Goal: Task Accomplishment & Management: Manage account settings

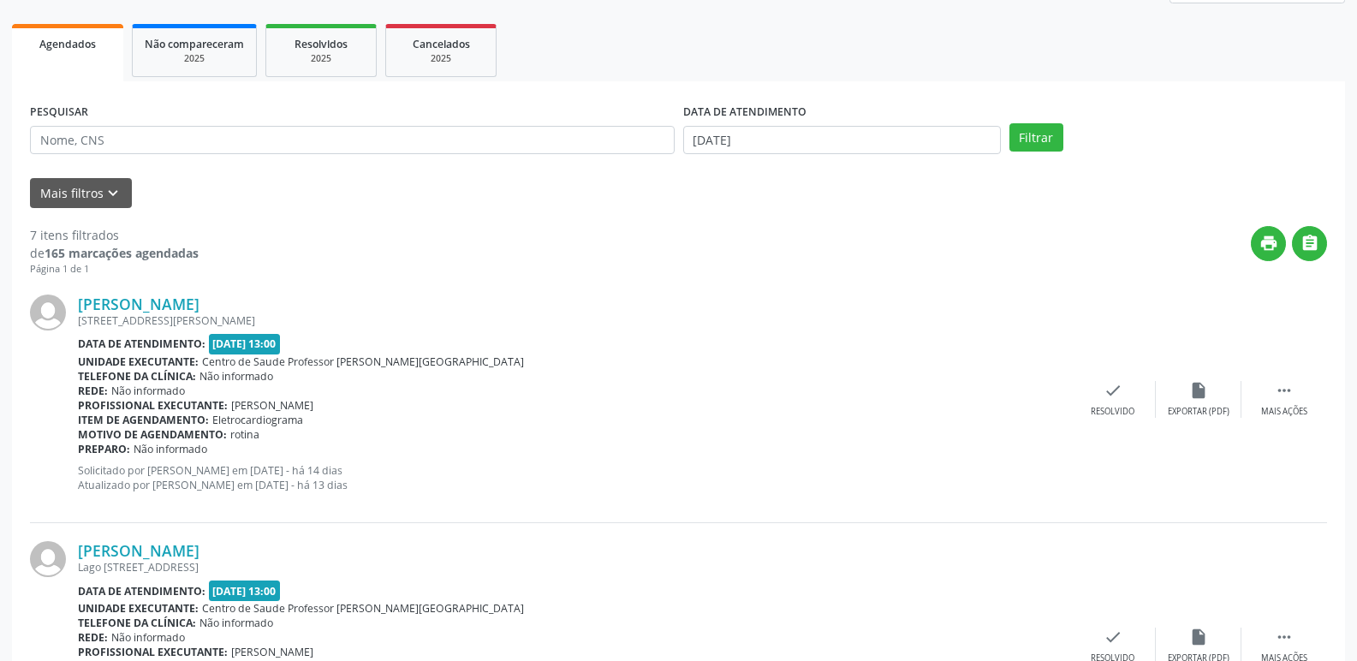
scroll to position [257, 0]
click at [1056, 140] on button "Filtrar" at bounding box center [1037, 136] width 54 height 29
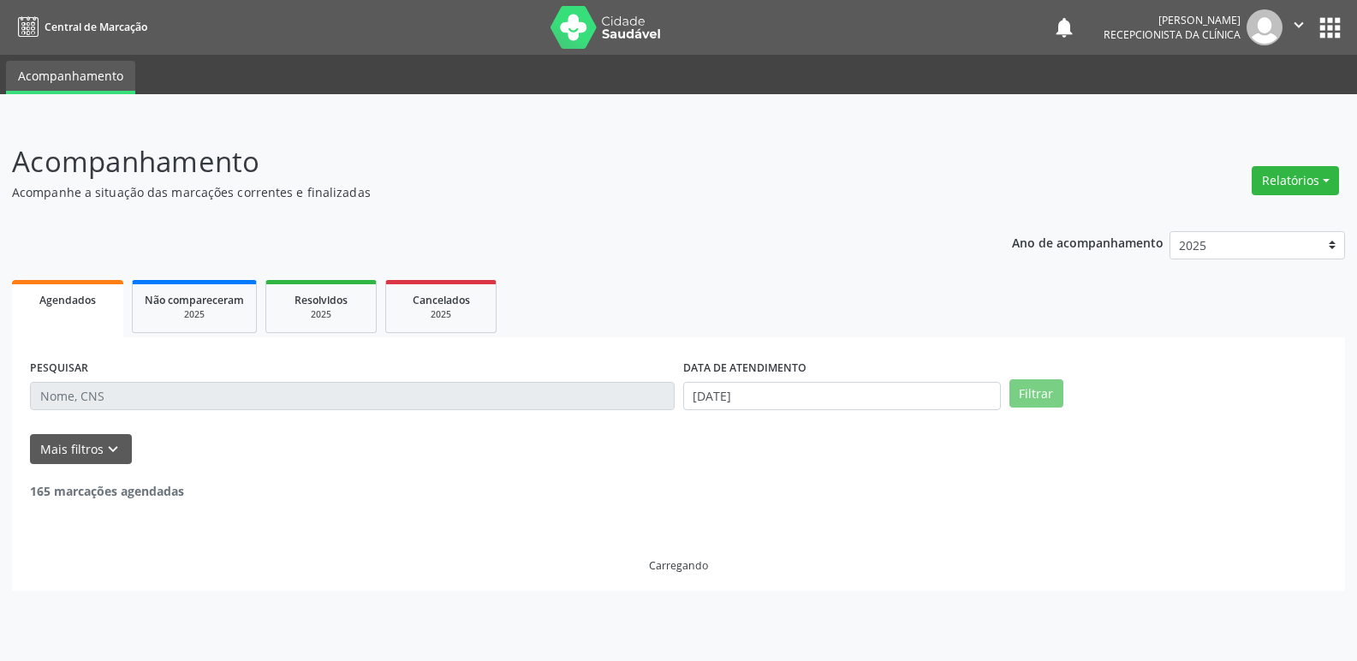
scroll to position [0, 0]
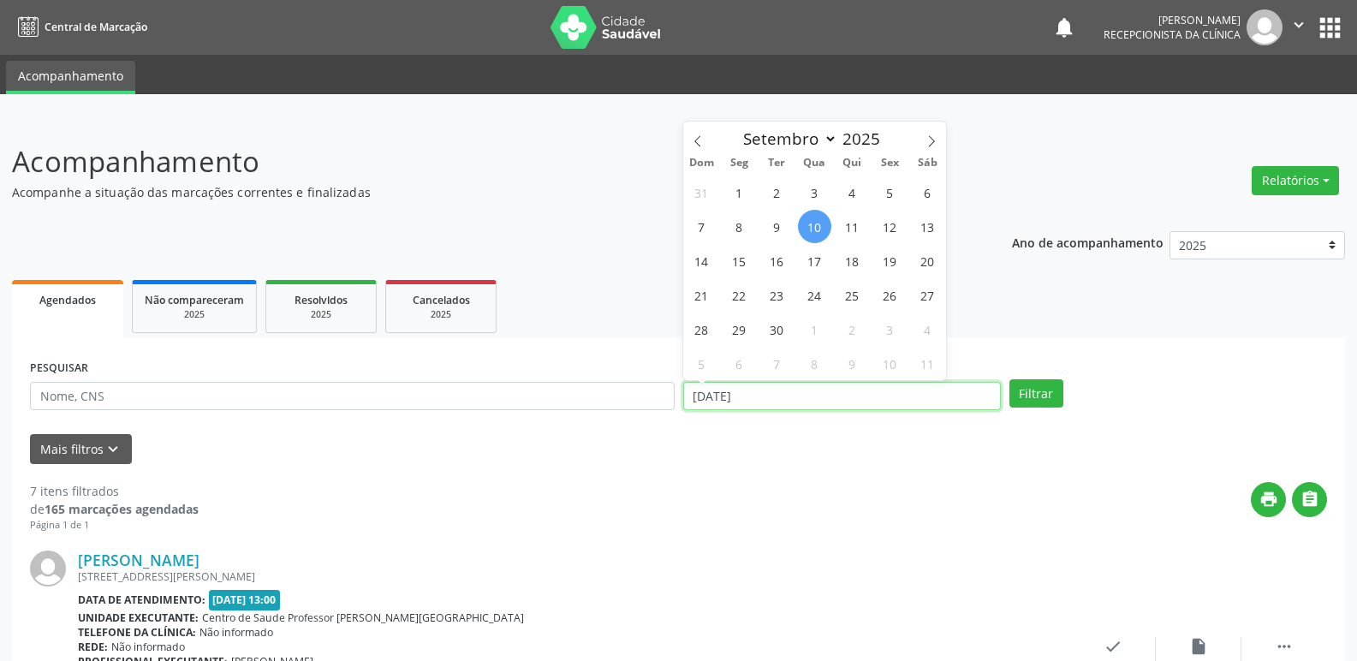
click at [694, 399] on input "[DATE]" at bounding box center [842, 396] width 318 height 29
click at [785, 333] on span "30" at bounding box center [776, 329] width 33 height 33
type input "[DATE]"
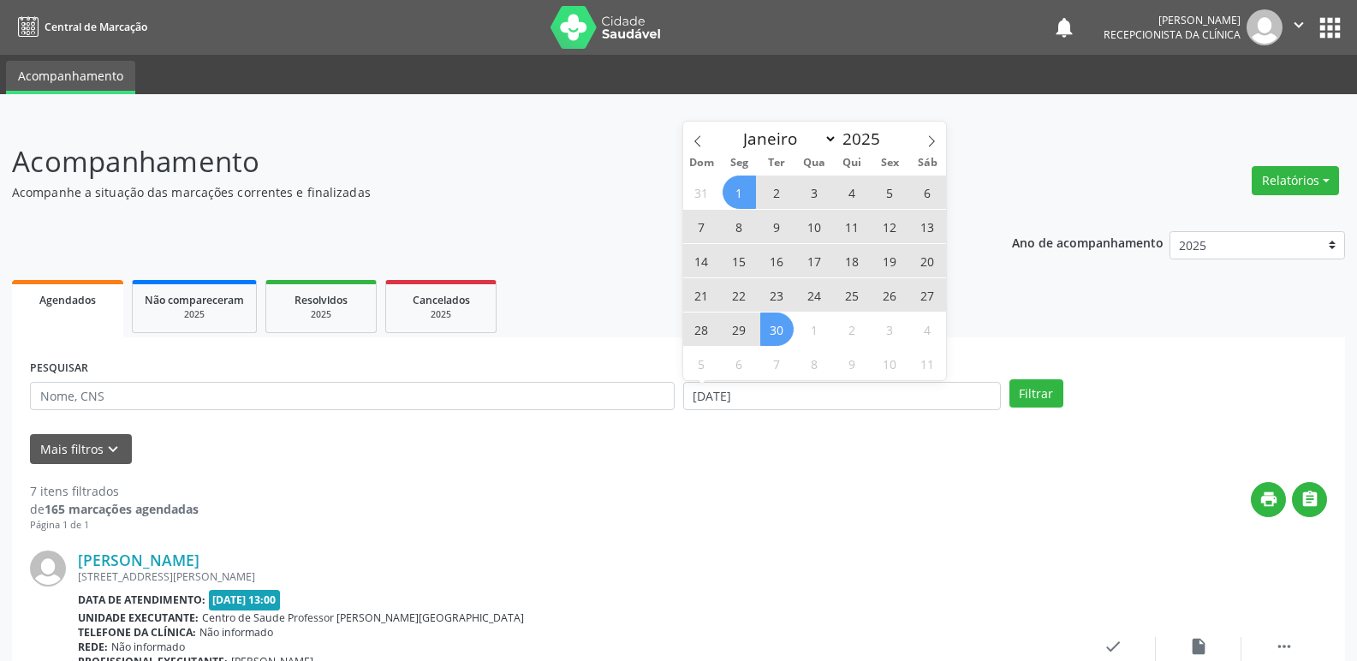
click at [746, 197] on span "1" at bounding box center [739, 192] width 33 height 33
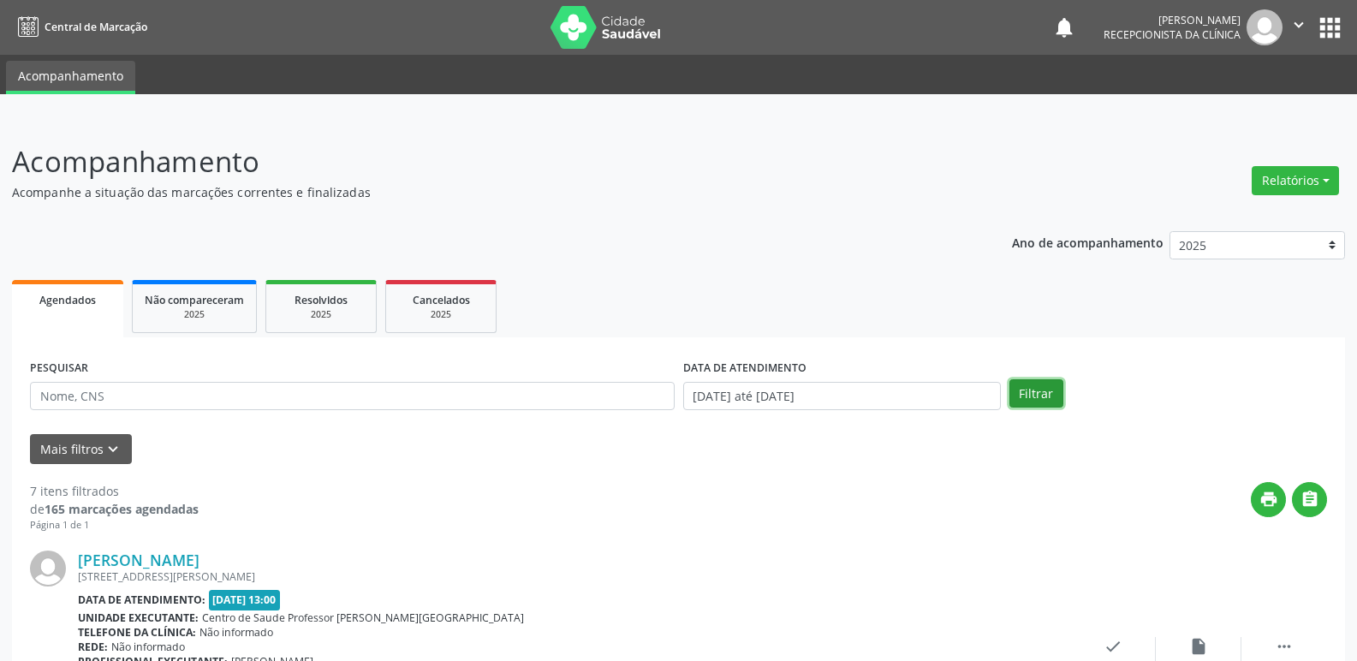
click at [1043, 395] on button "Filtrar" at bounding box center [1037, 393] width 54 height 29
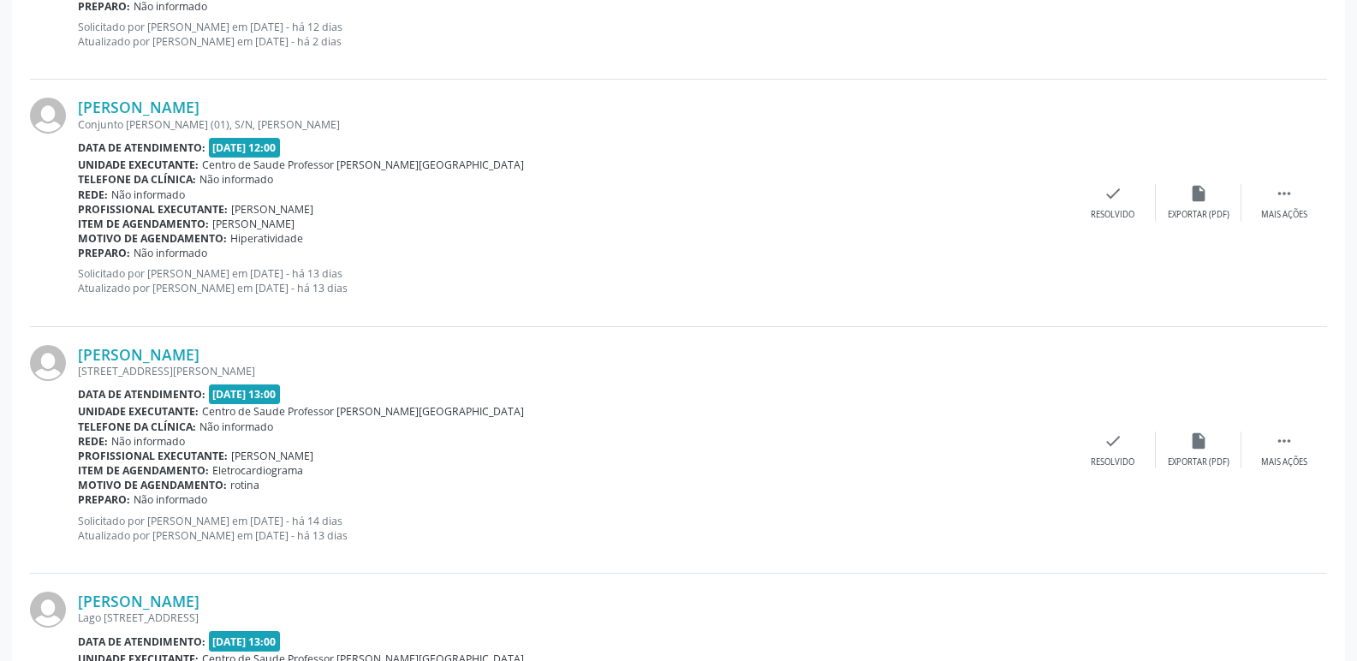
scroll to position [942, 0]
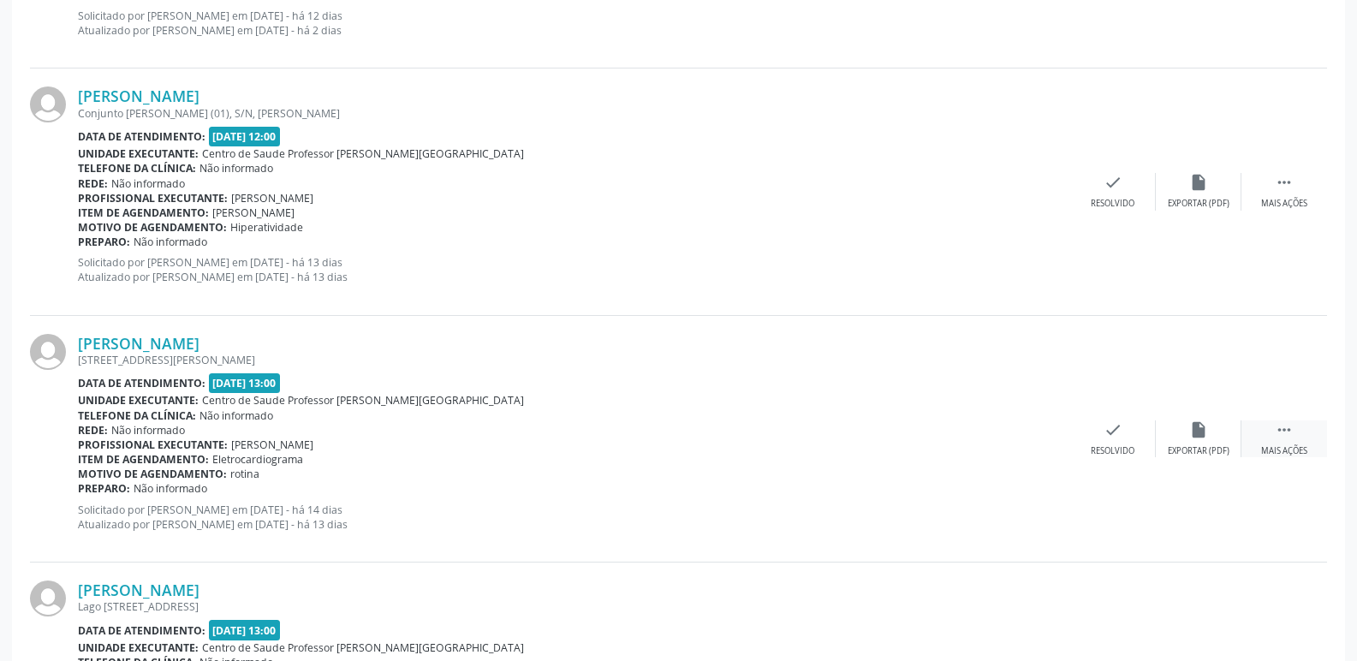
click at [1302, 432] on div " Mais ações" at bounding box center [1285, 438] width 86 height 37
click at [1206, 435] on icon "alarm_off" at bounding box center [1198, 429] width 19 height 19
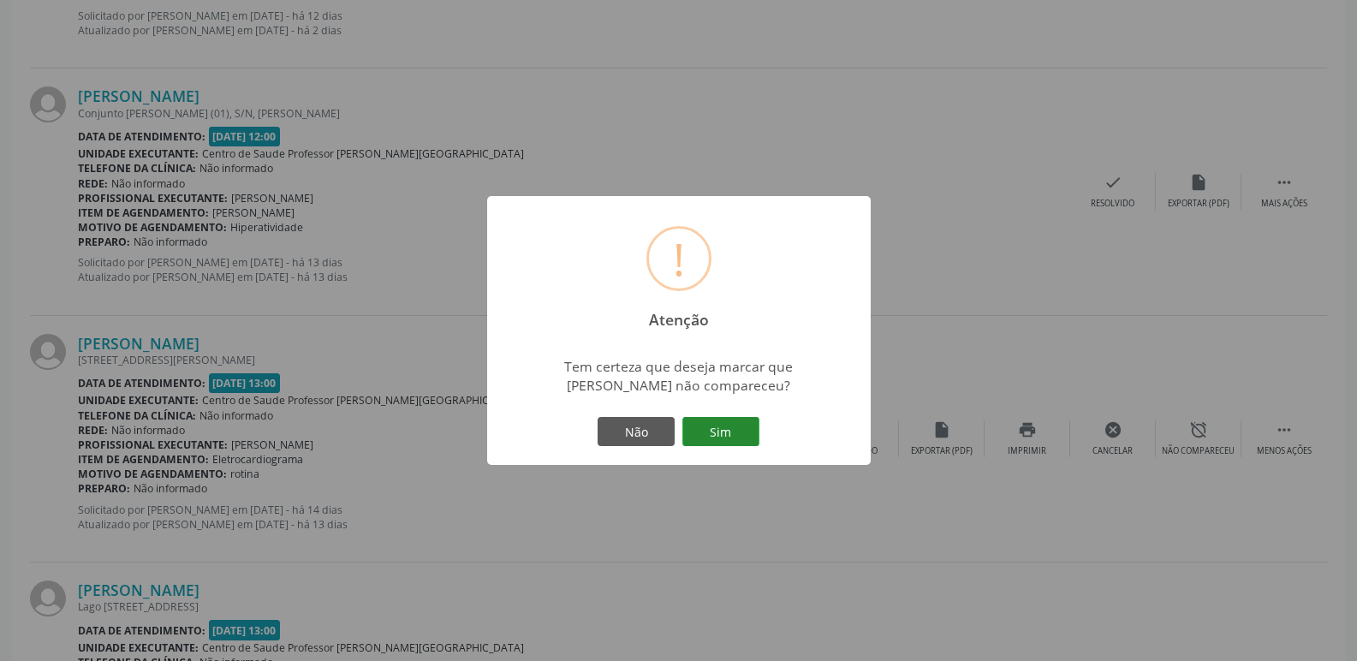
click at [711, 430] on button "Sim" at bounding box center [720, 431] width 77 height 29
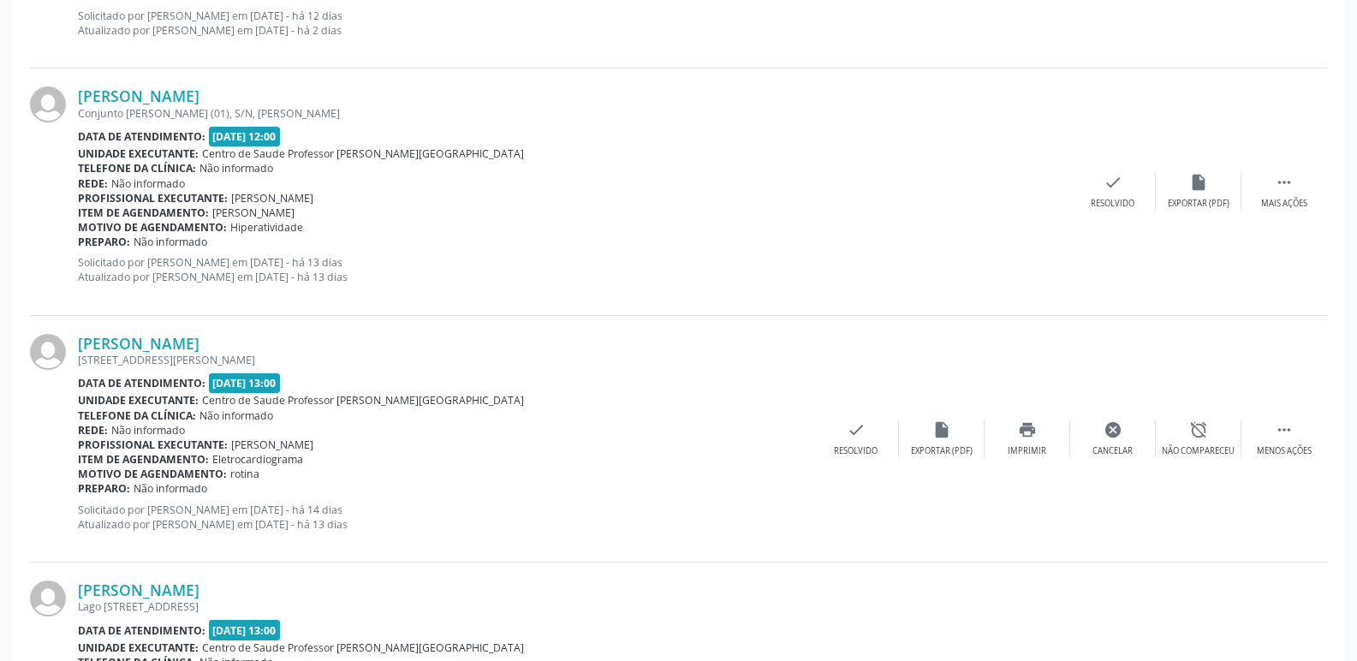
scroll to position [0, 0]
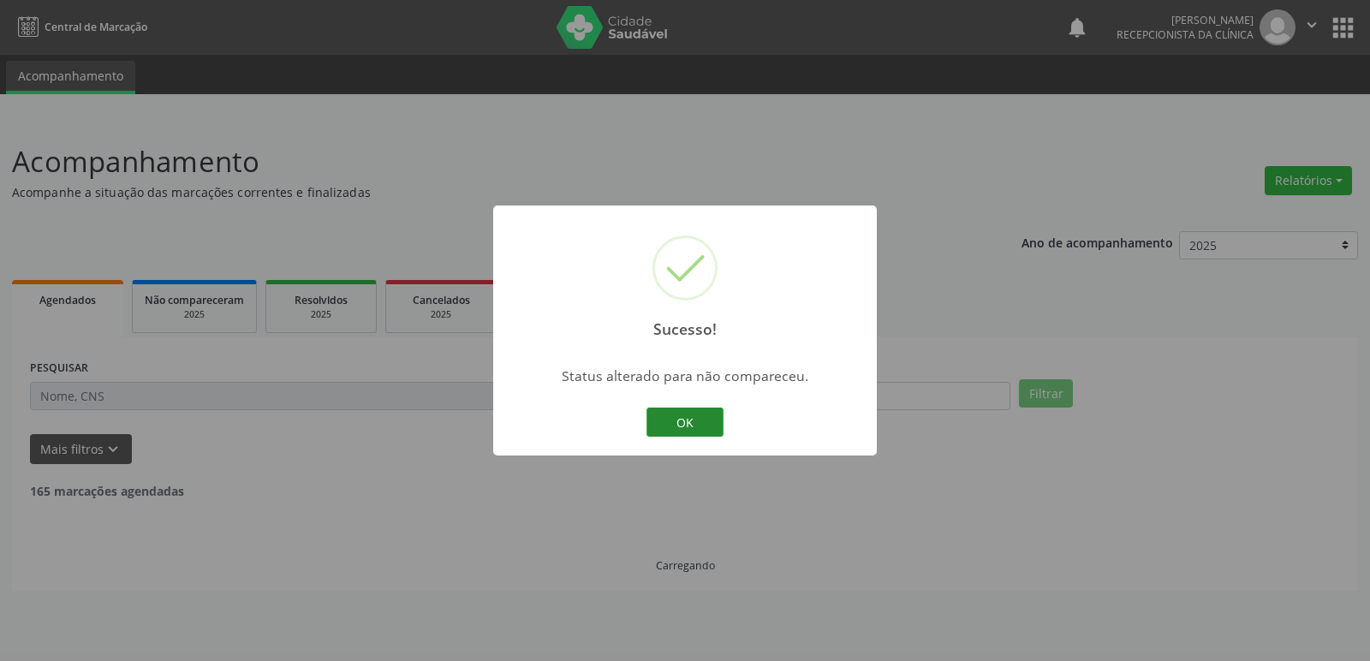
click at [708, 429] on button "OK" at bounding box center [684, 422] width 77 height 29
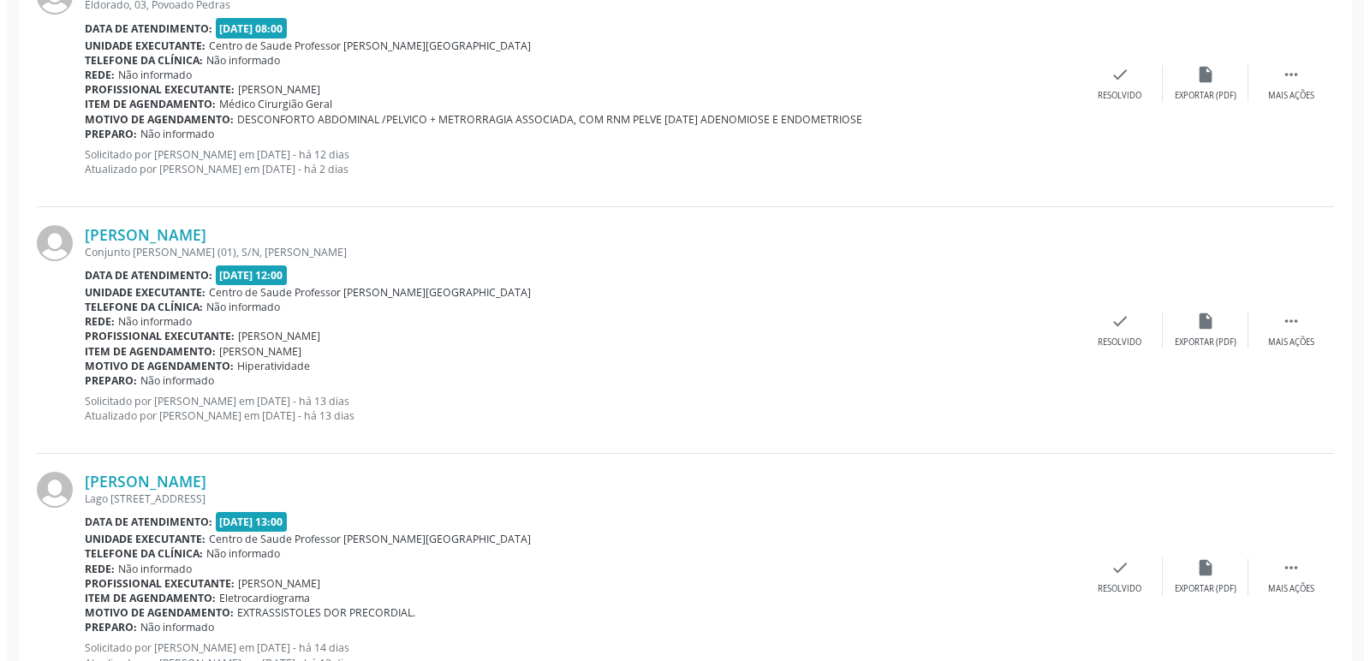
scroll to position [856, 0]
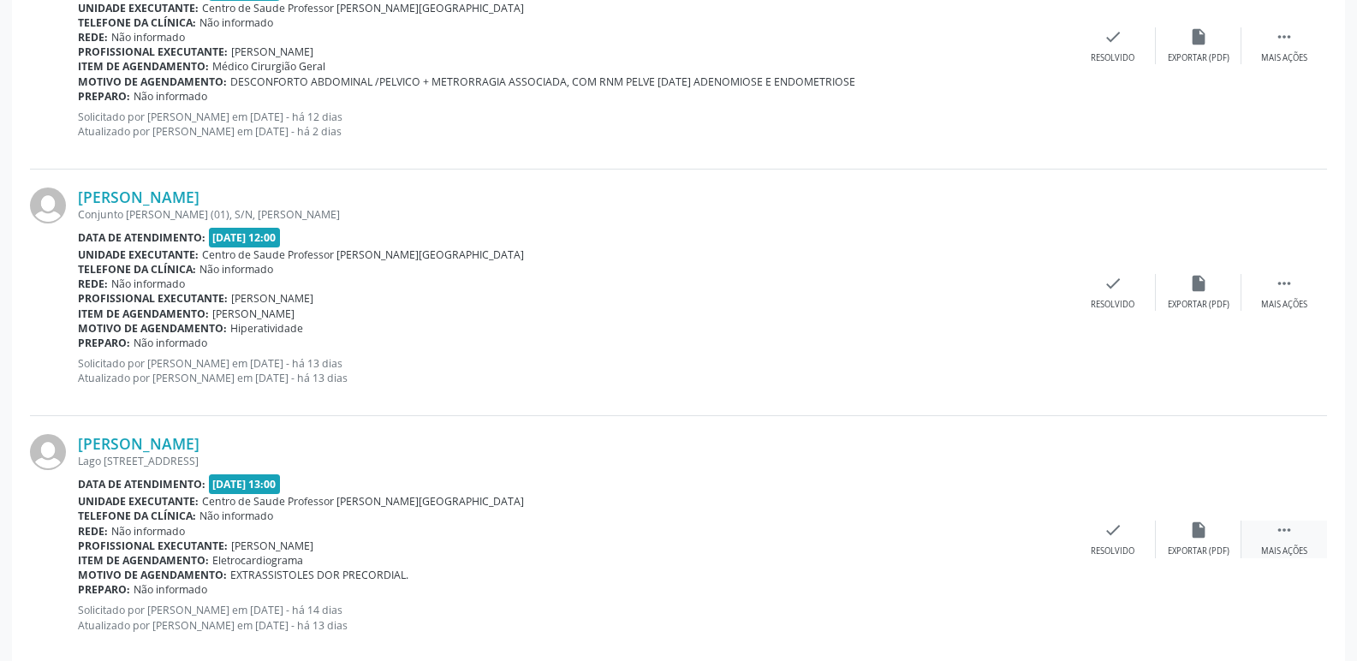
click at [1287, 529] on icon "" at bounding box center [1284, 530] width 19 height 19
click at [931, 546] on div "Exportar (PDF)" at bounding box center [942, 551] width 62 height 12
click at [850, 530] on icon "check" at bounding box center [856, 530] width 19 height 19
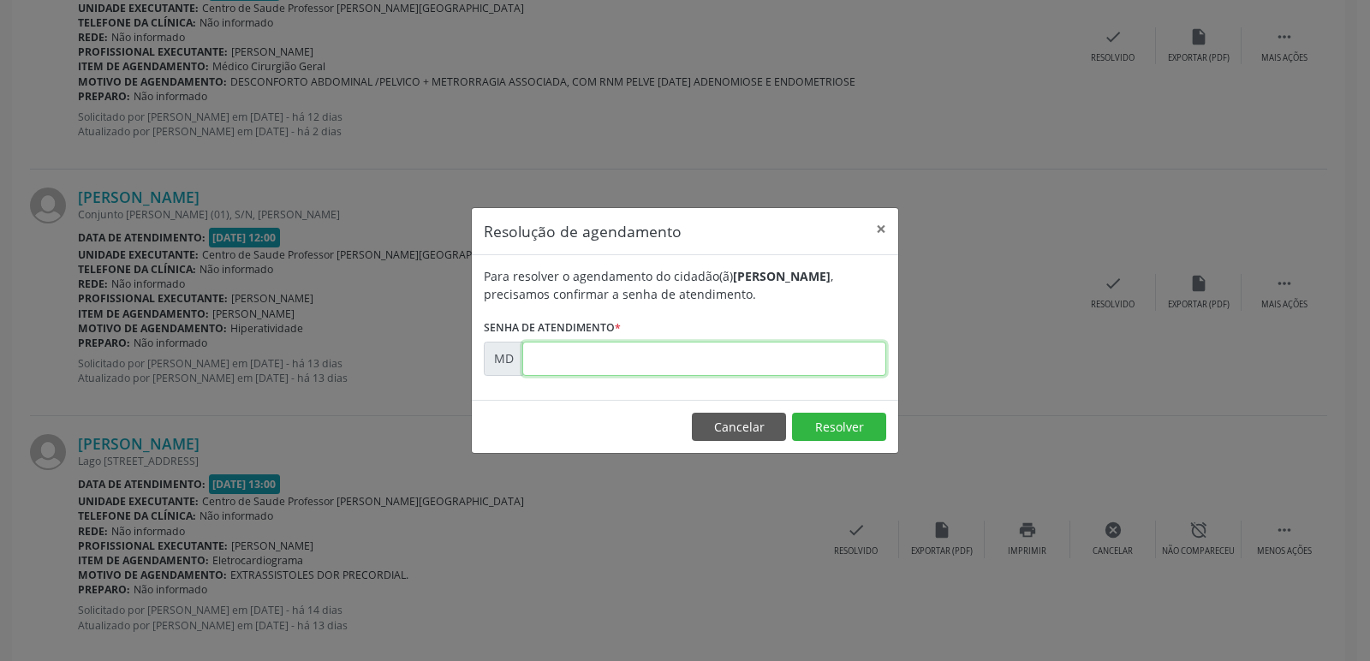
click at [602, 367] on input "text" at bounding box center [704, 359] width 364 height 34
type input "0"
type input "00007468"
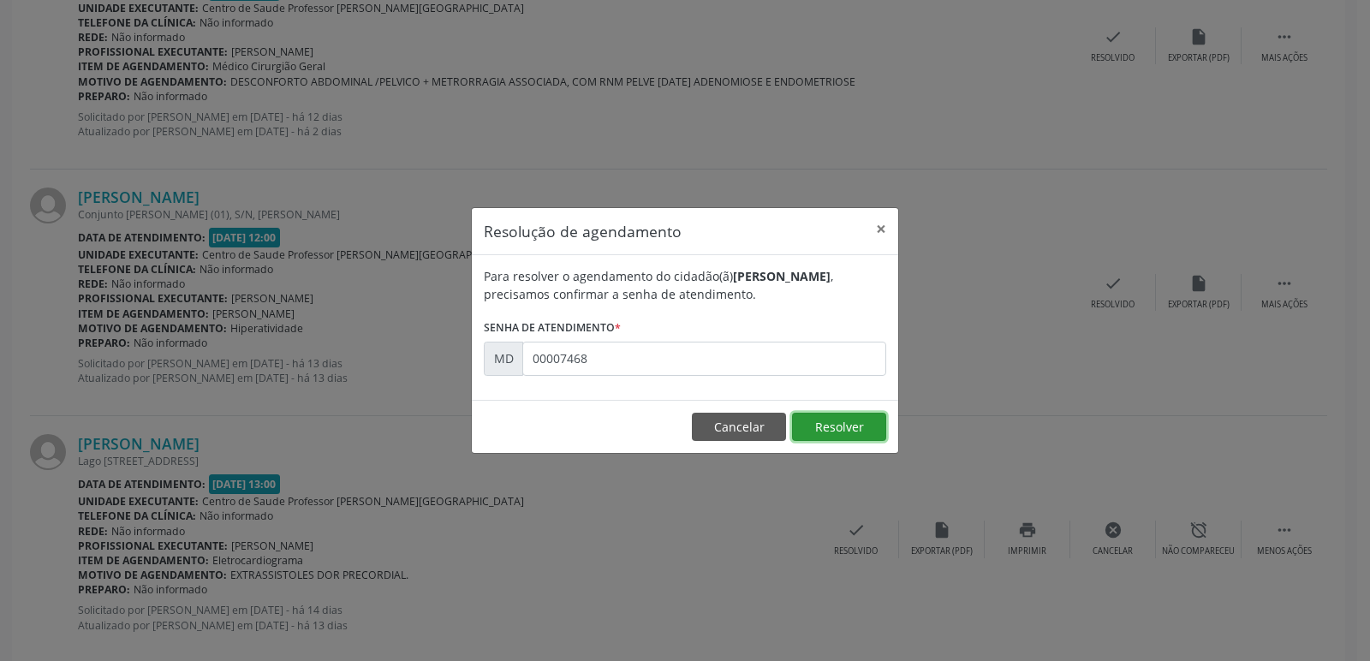
click at [855, 427] on button "Resolver" at bounding box center [839, 427] width 94 height 29
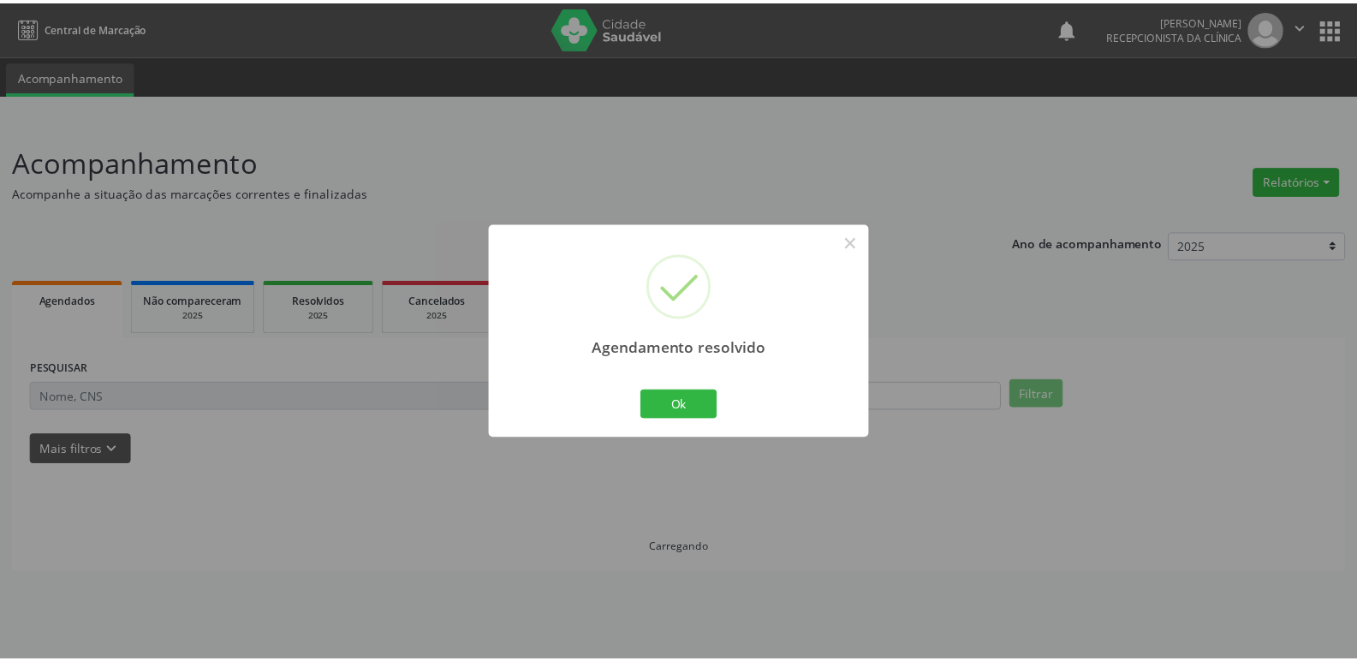
scroll to position [0, 0]
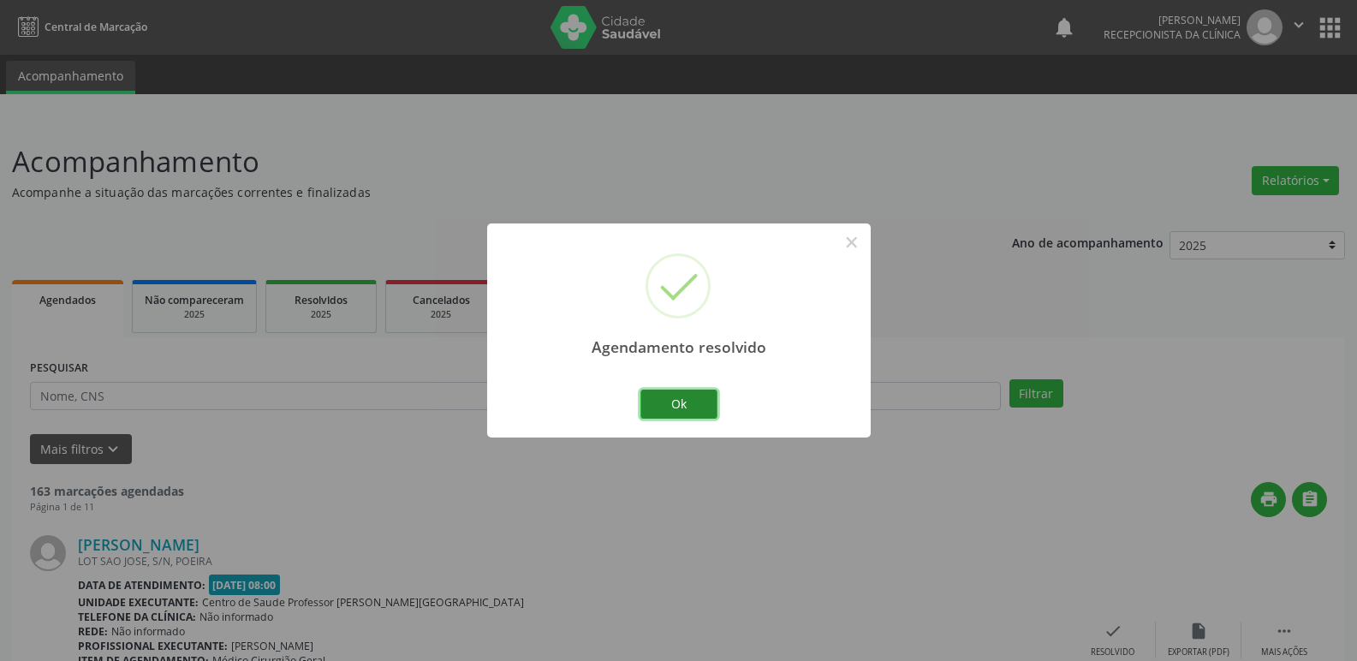
click at [688, 410] on button "Ok" at bounding box center [678, 404] width 77 height 29
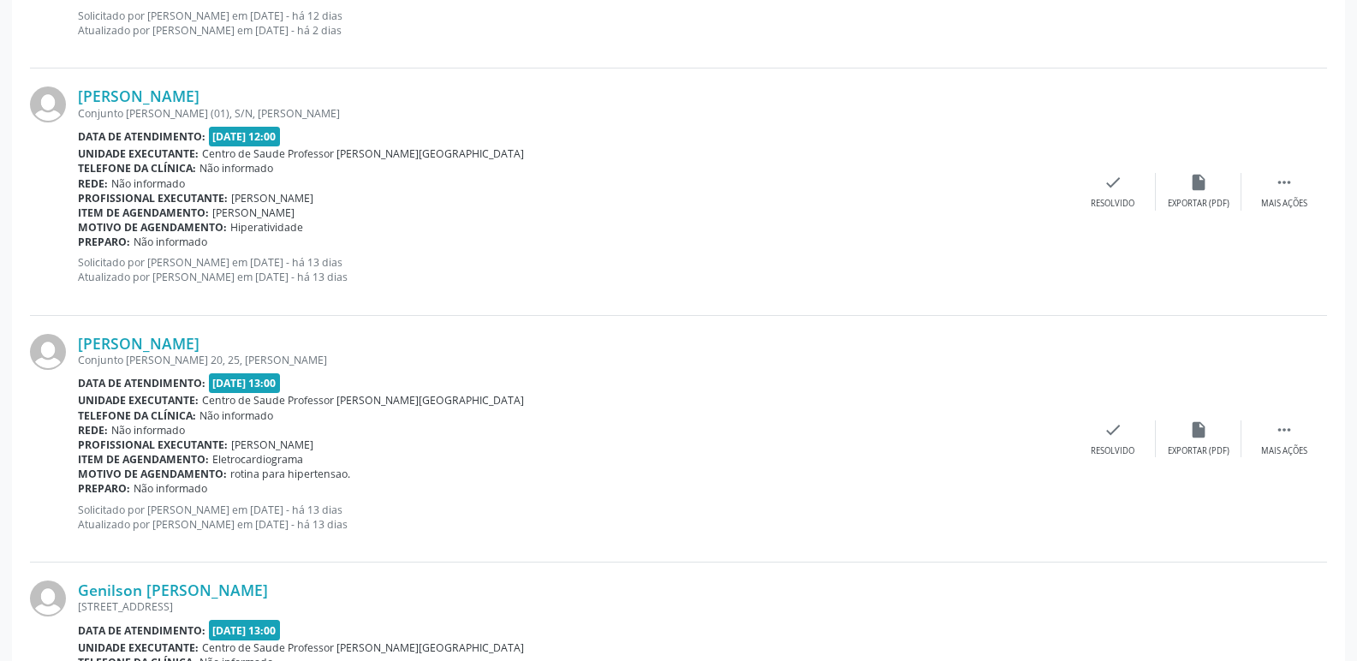
scroll to position [1027, 0]
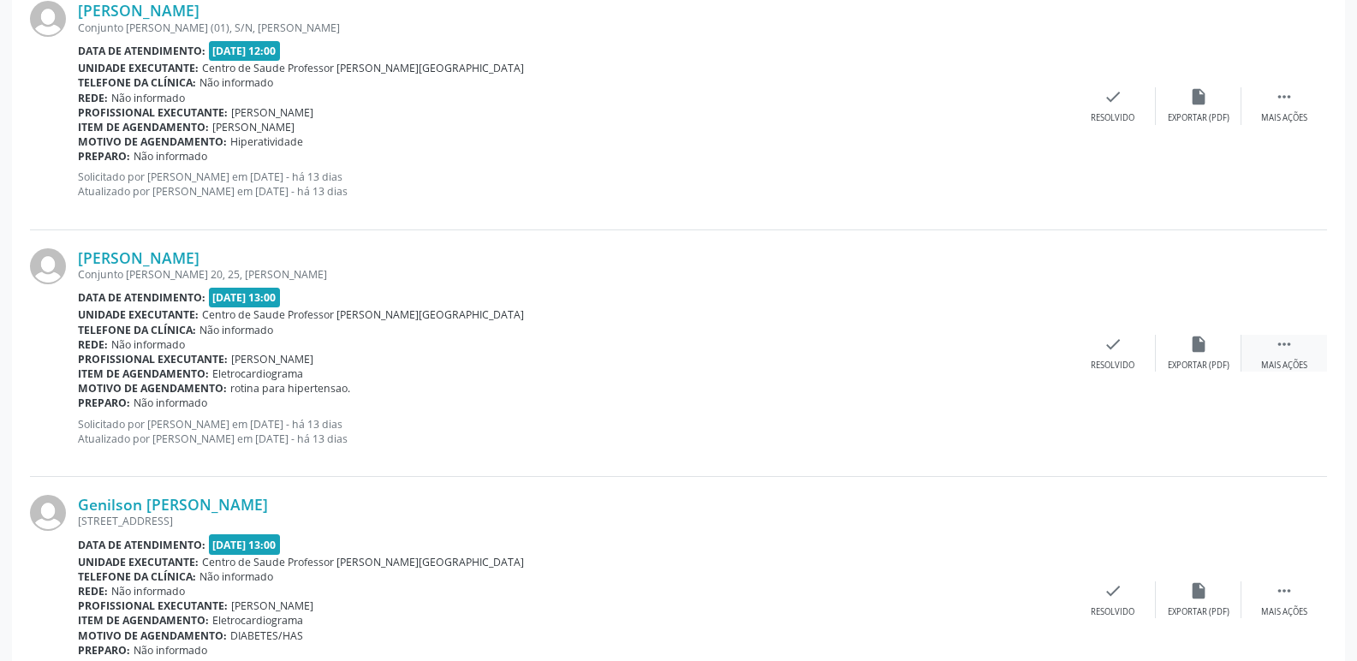
click at [1278, 341] on icon "" at bounding box center [1284, 344] width 19 height 19
click at [1189, 340] on icon "alarm_off" at bounding box center [1198, 344] width 19 height 19
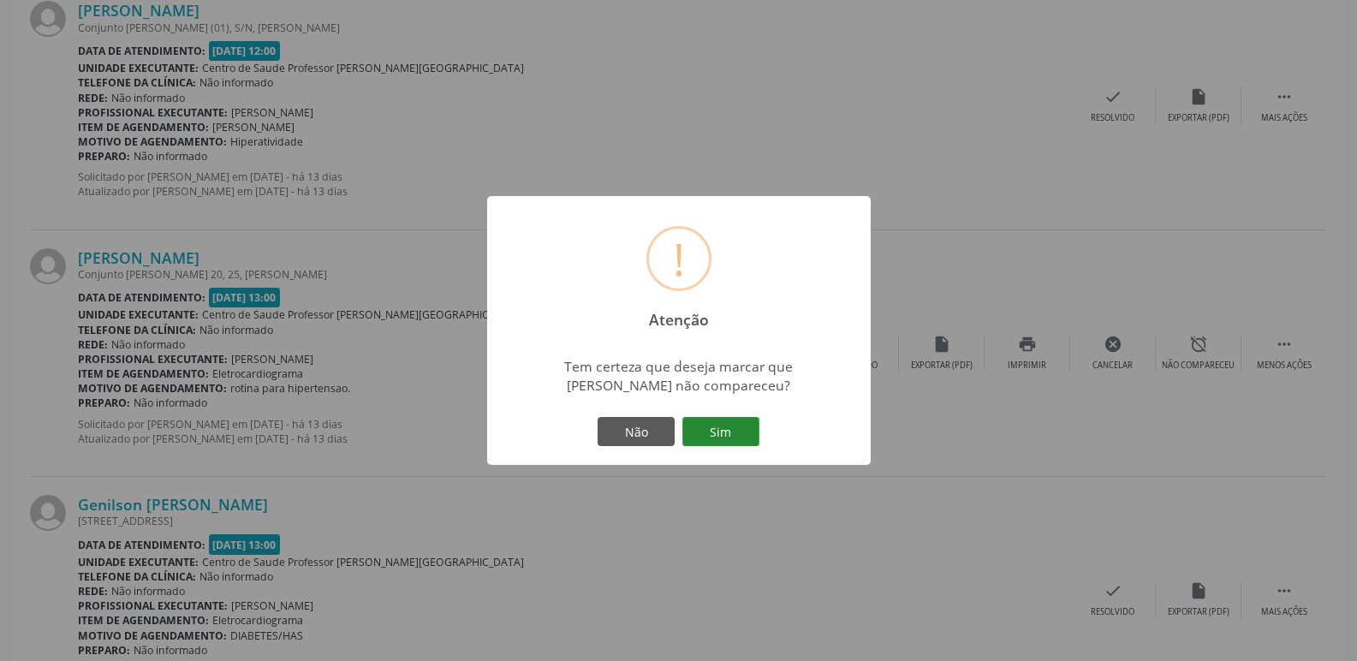
click at [734, 434] on button "Sim" at bounding box center [720, 431] width 77 height 29
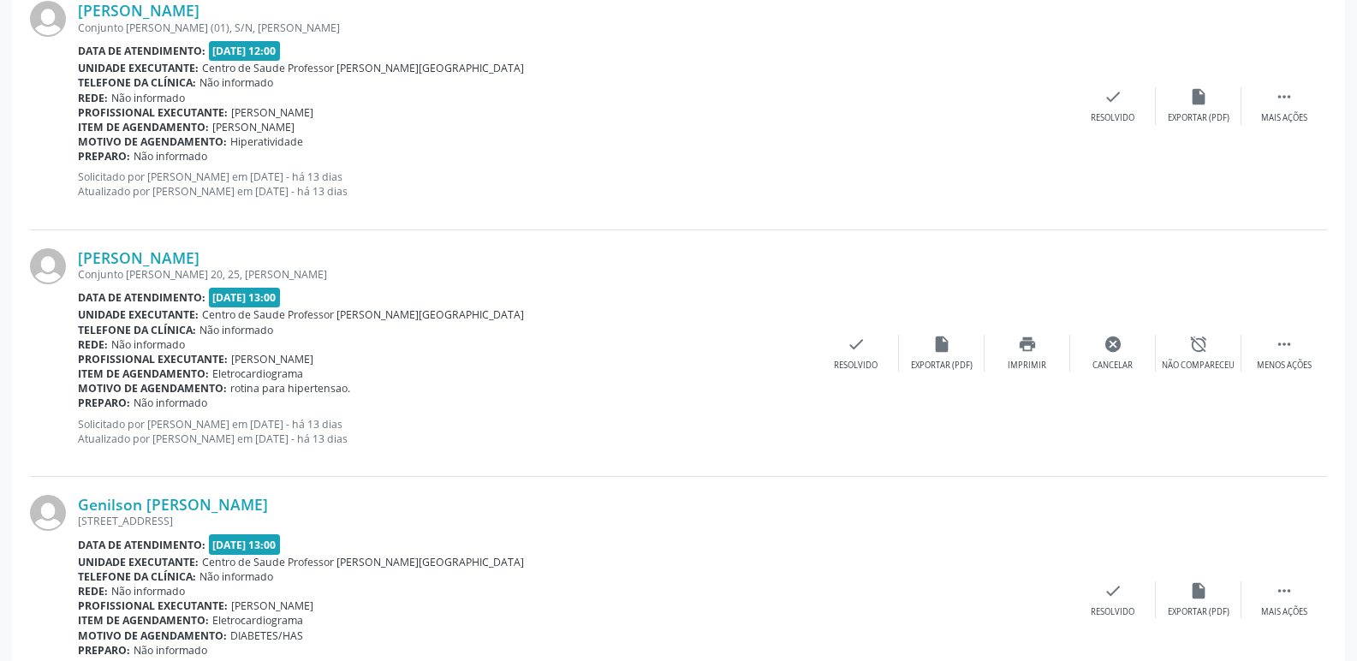
scroll to position [0, 0]
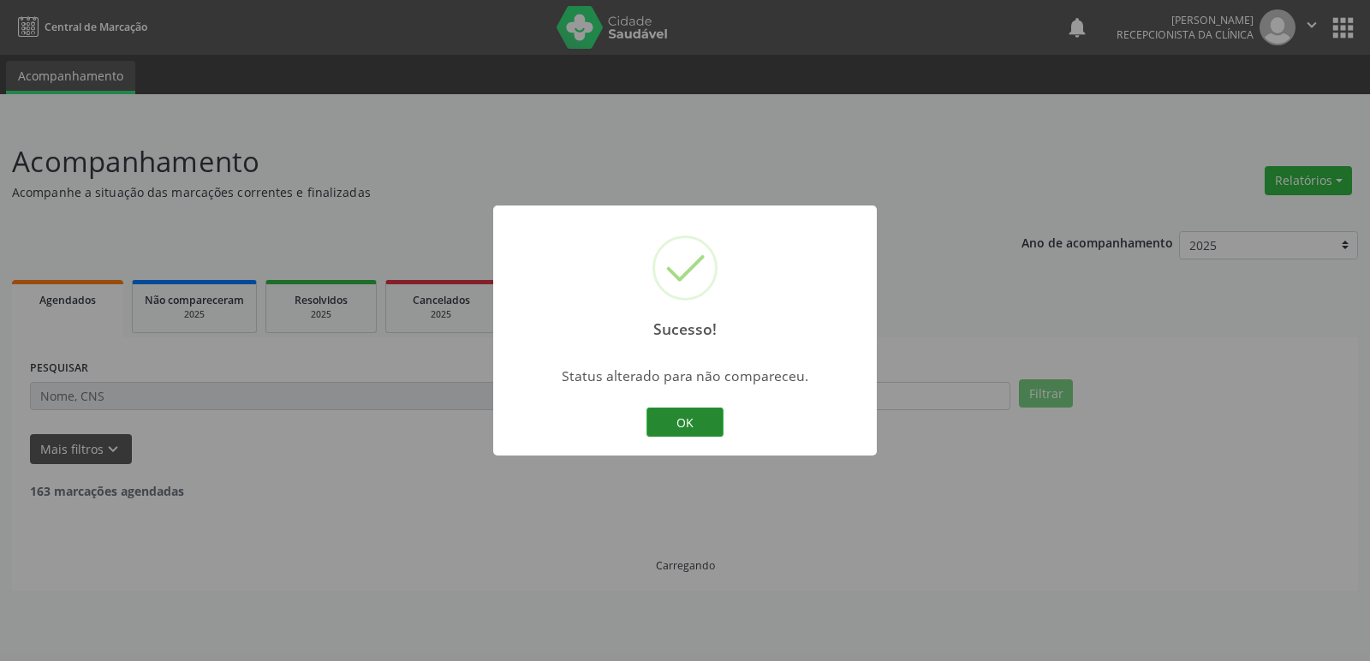
click at [721, 414] on div "Sucesso! × Status alterado para não compareceu. OK Cancel" at bounding box center [685, 330] width 384 height 250
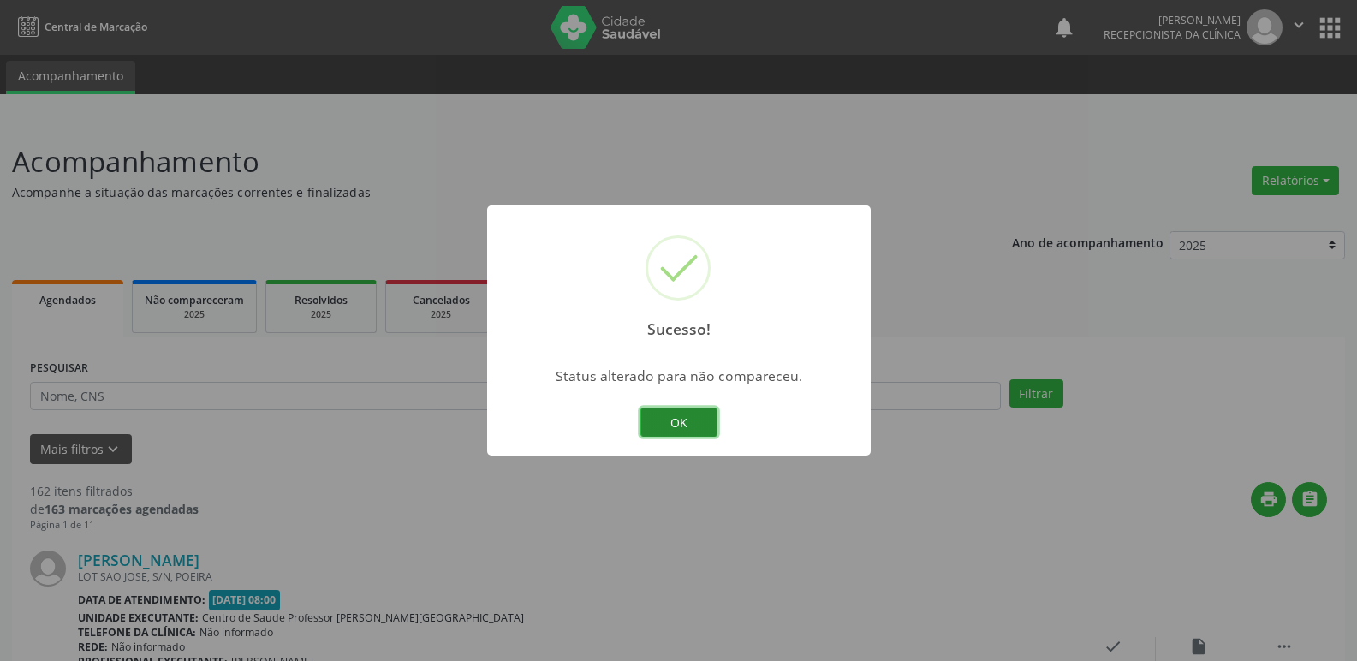
click at [688, 415] on button "OK" at bounding box center [678, 422] width 77 height 29
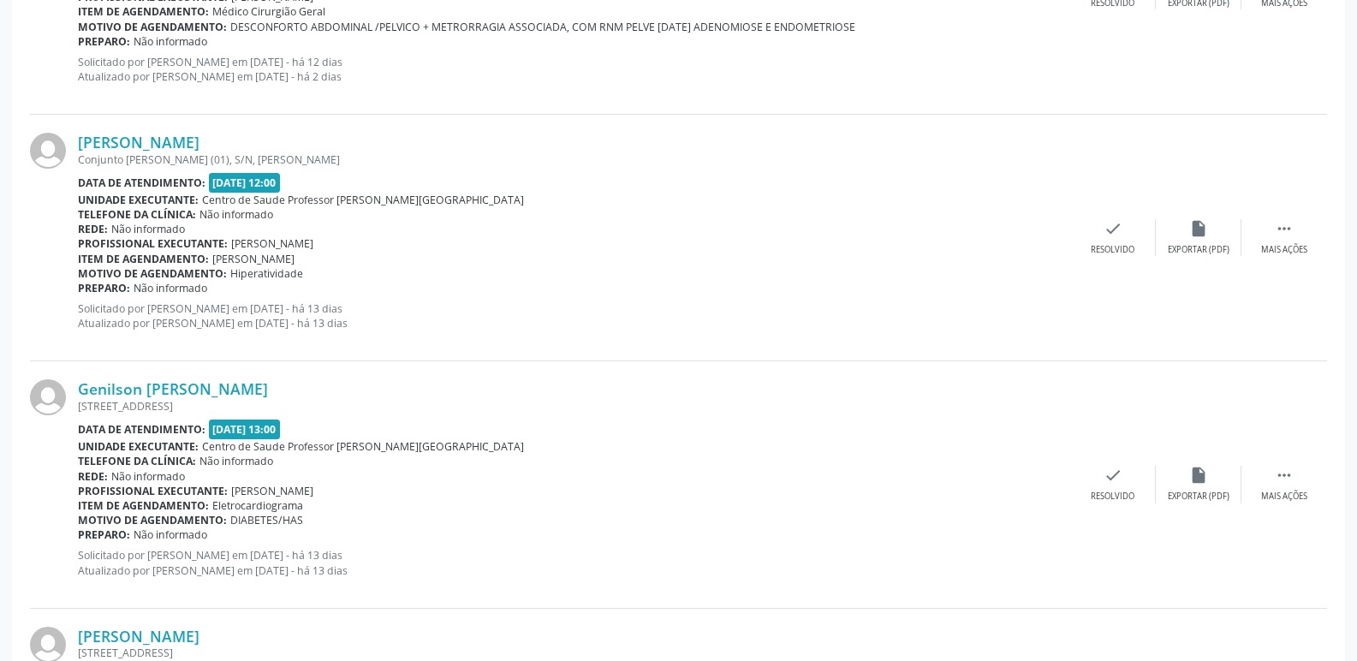
scroll to position [942, 0]
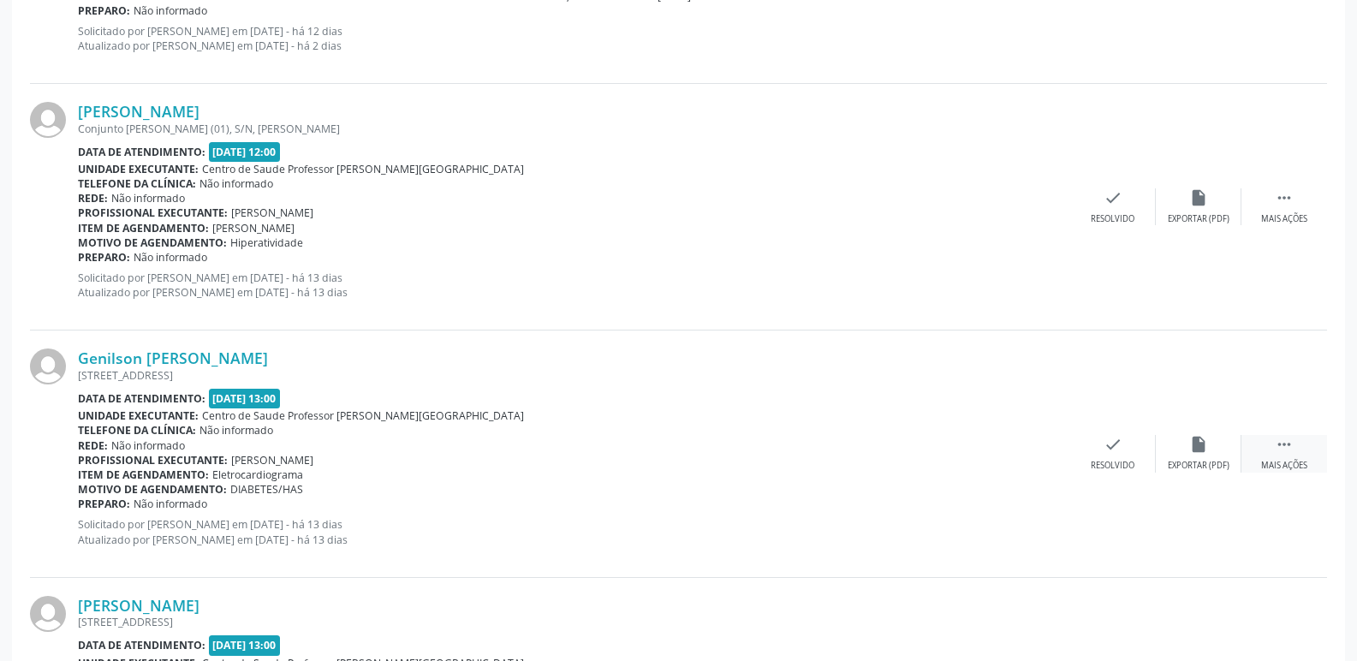
click at [1275, 454] on icon "" at bounding box center [1284, 444] width 19 height 19
click at [1198, 445] on icon "alarm_off" at bounding box center [1198, 444] width 19 height 19
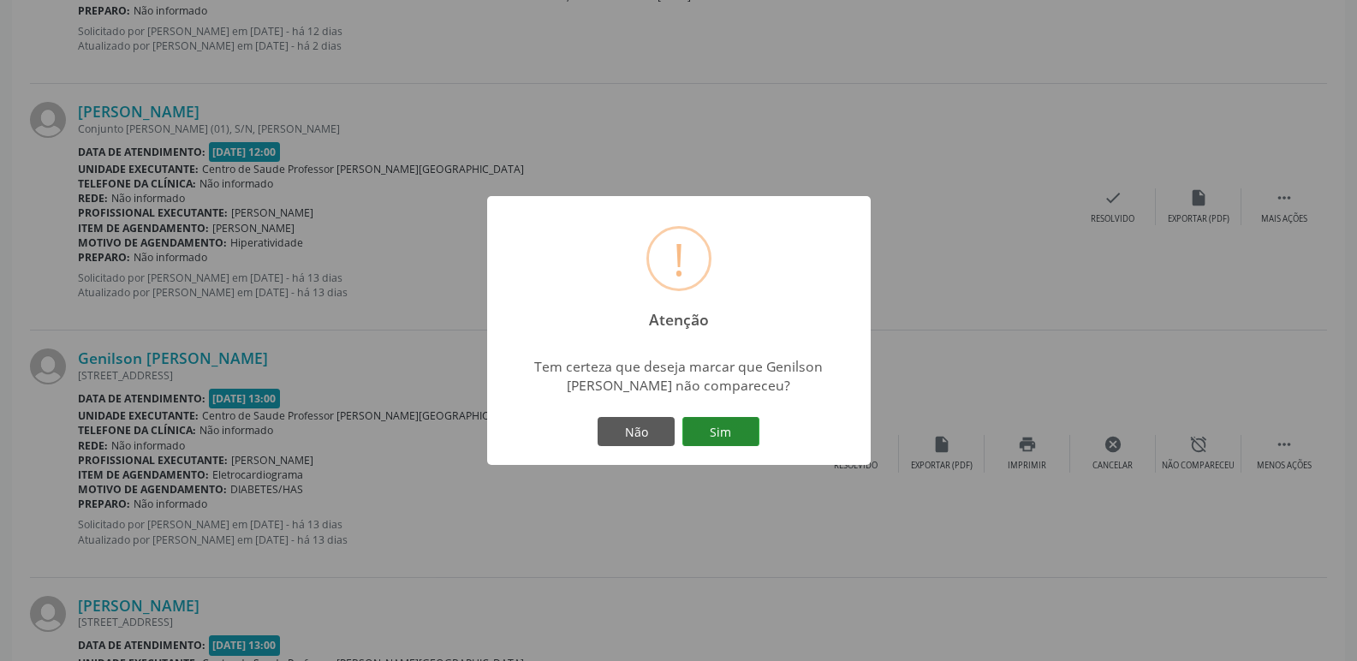
click at [750, 431] on button "Sim" at bounding box center [720, 431] width 77 height 29
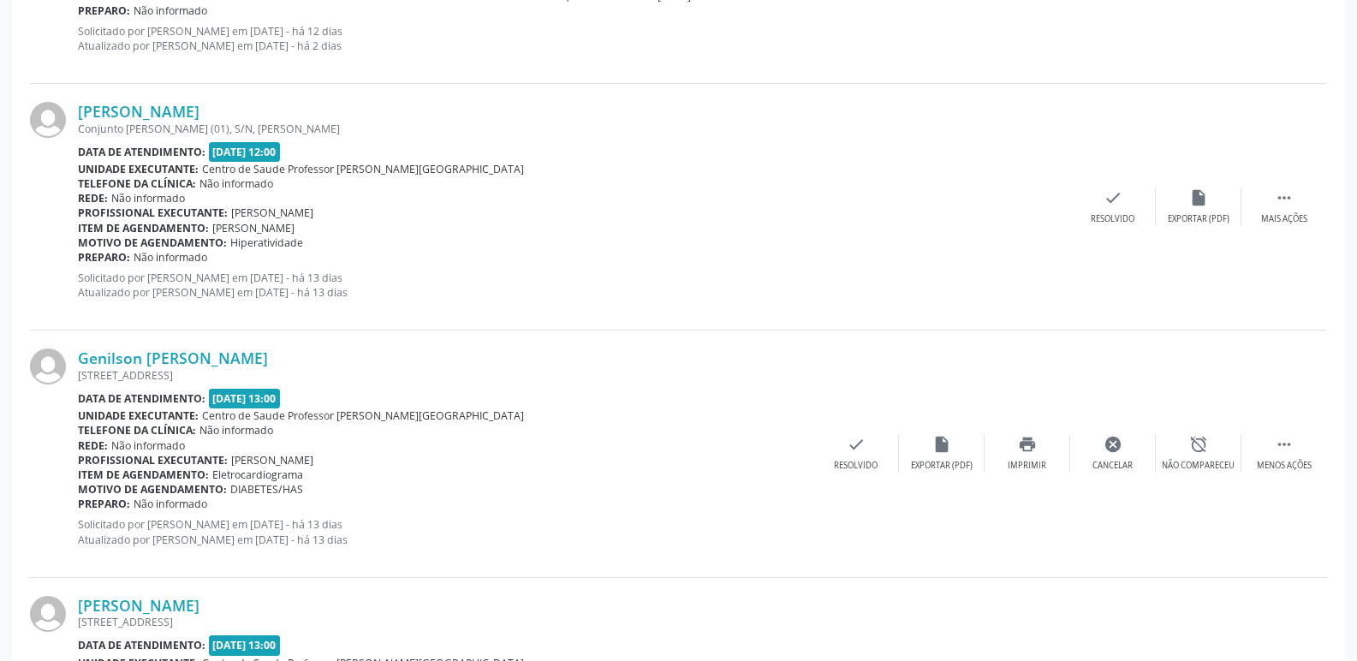
scroll to position [0, 0]
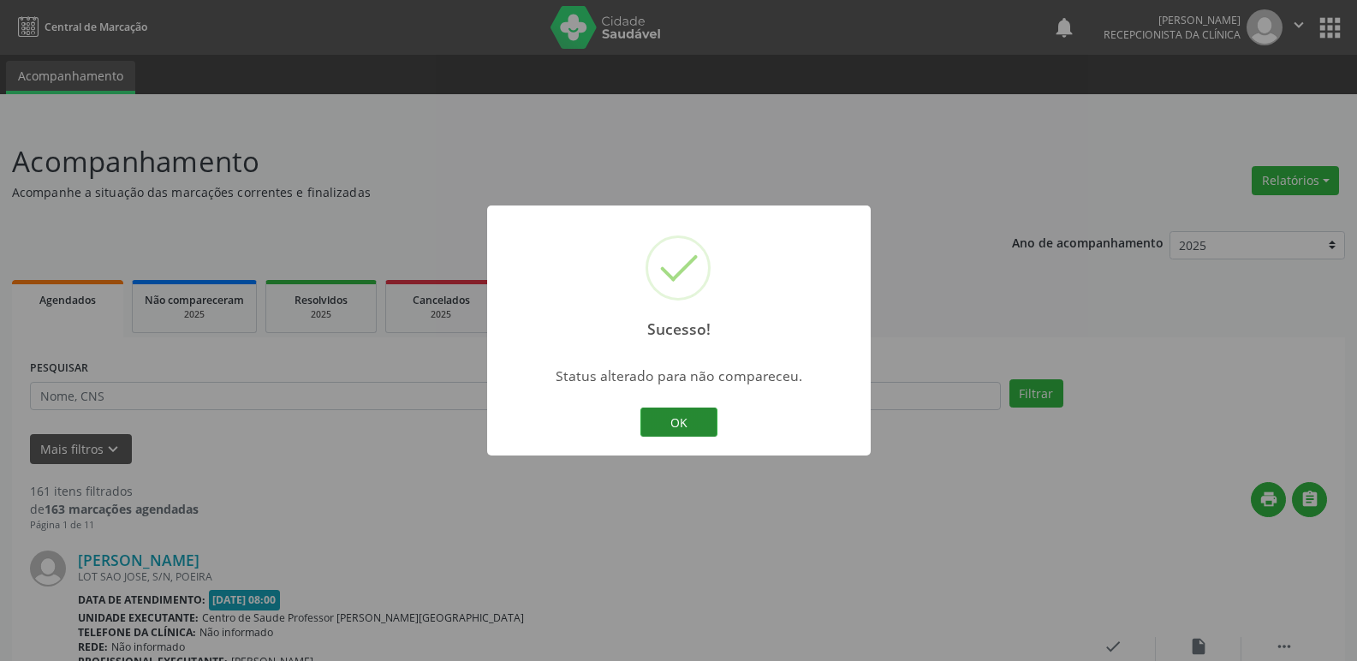
click at [690, 425] on button "OK" at bounding box center [678, 422] width 77 height 29
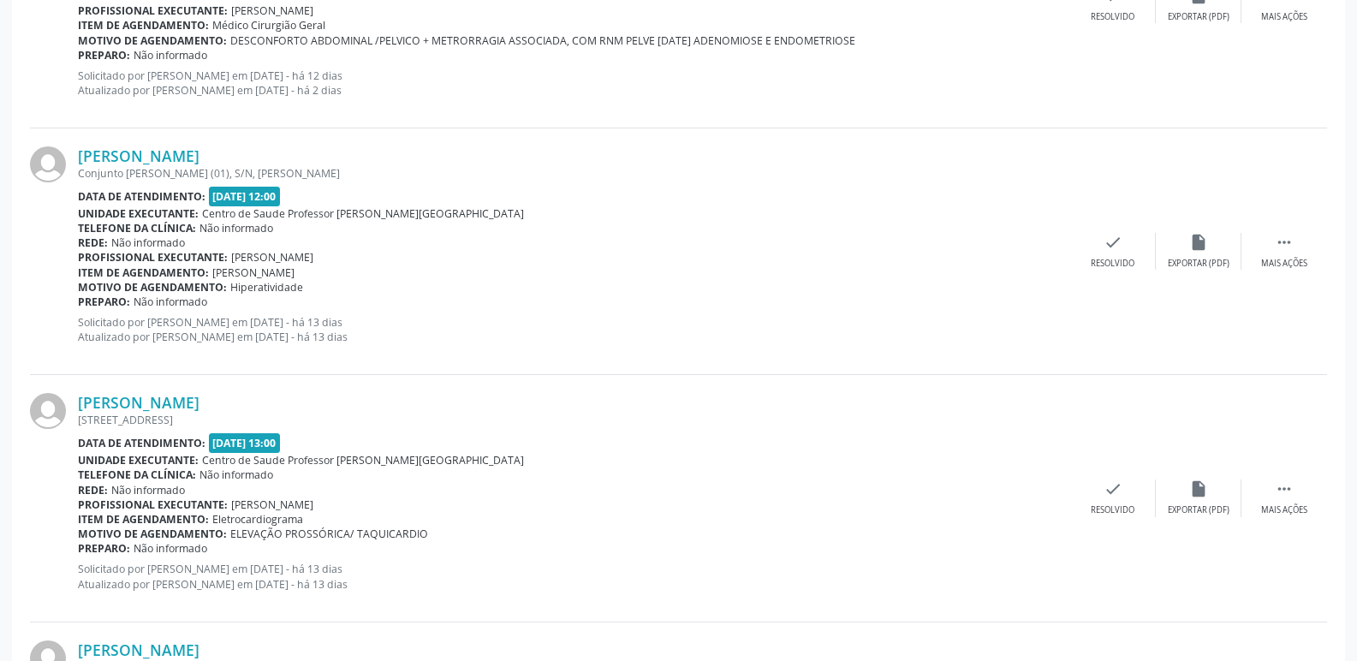
scroll to position [1027, 0]
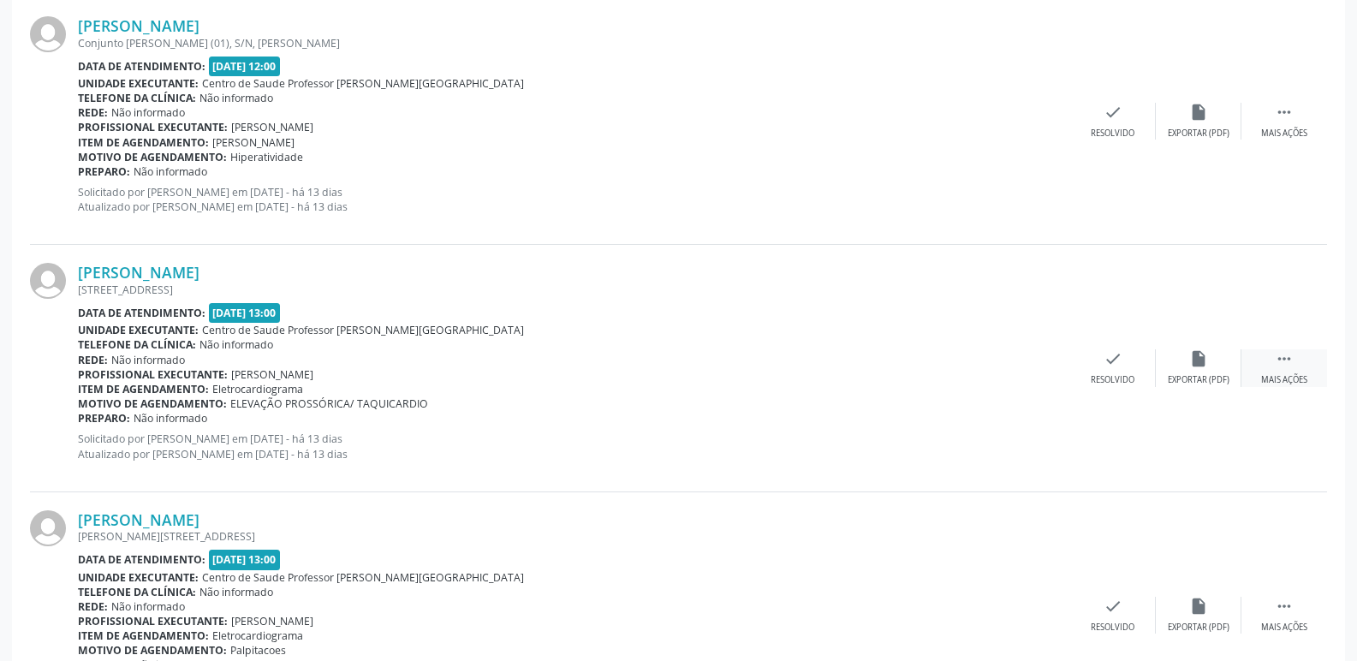
click at [1286, 368] on icon "" at bounding box center [1284, 358] width 19 height 19
click at [1185, 354] on div "alarm_off Não compareceu" at bounding box center [1199, 367] width 86 height 37
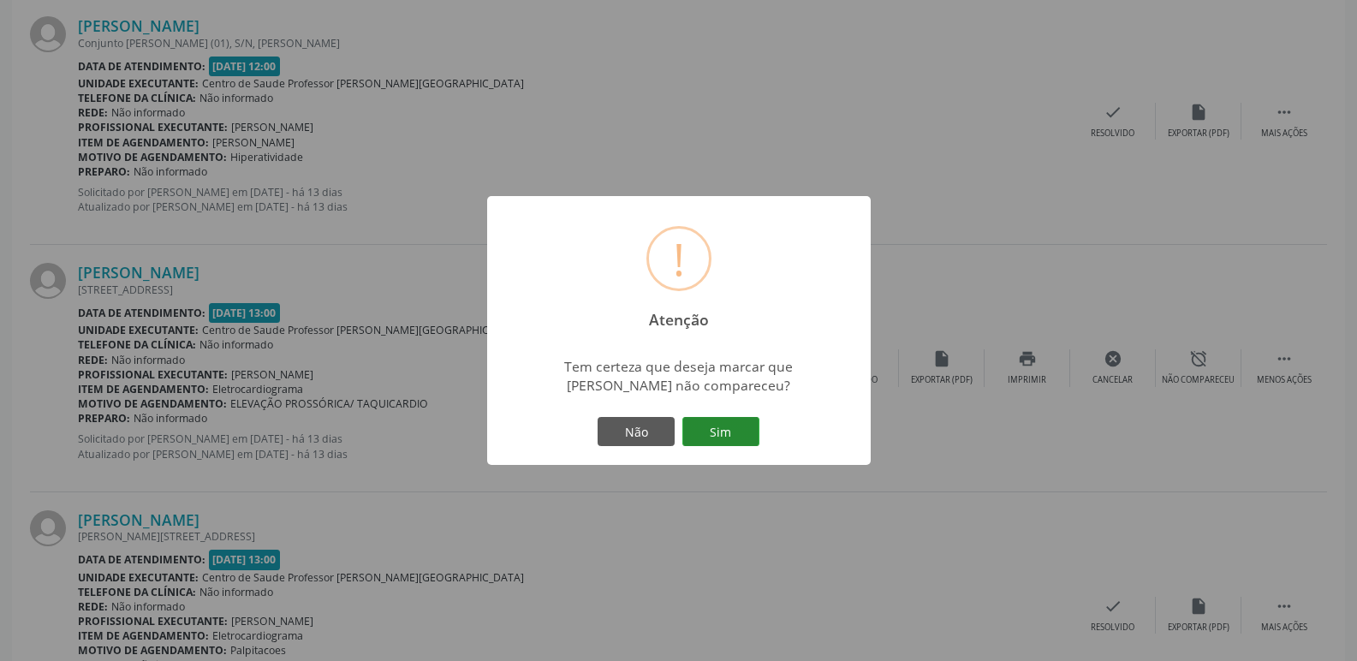
click at [726, 432] on button "Sim" at bounding box center [720, 431] width 77 height 29
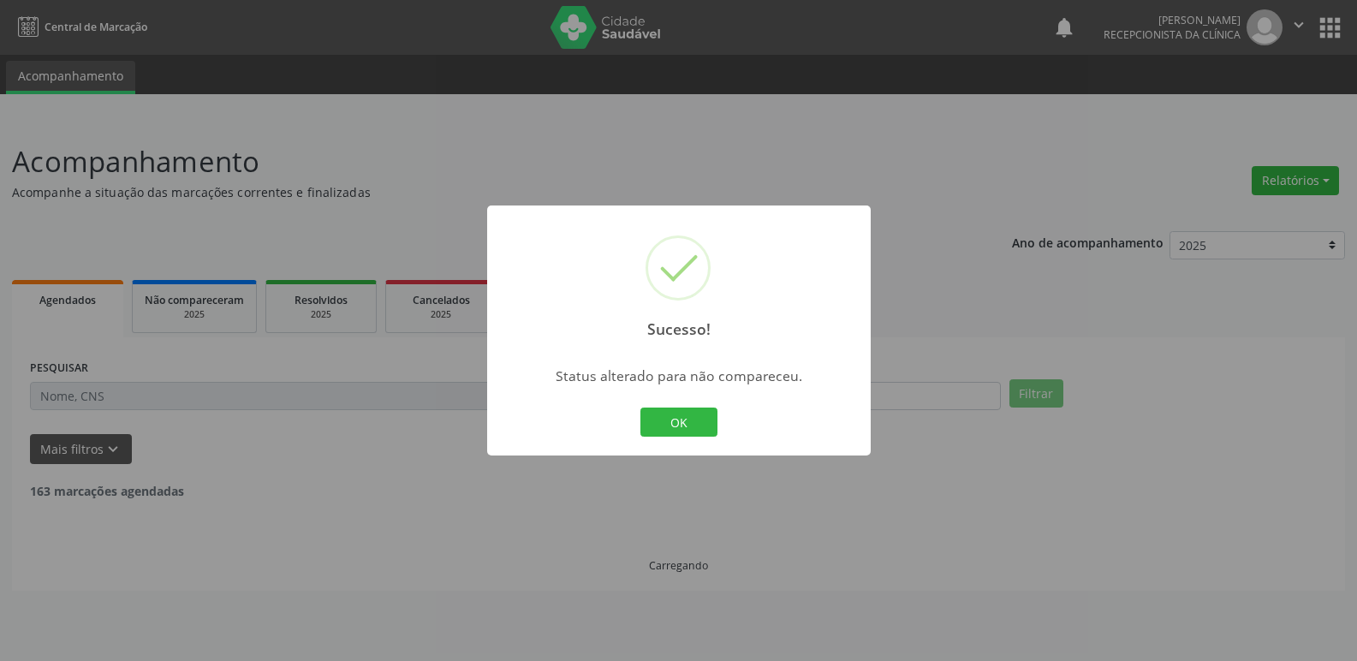
scroll to position [0, 0]
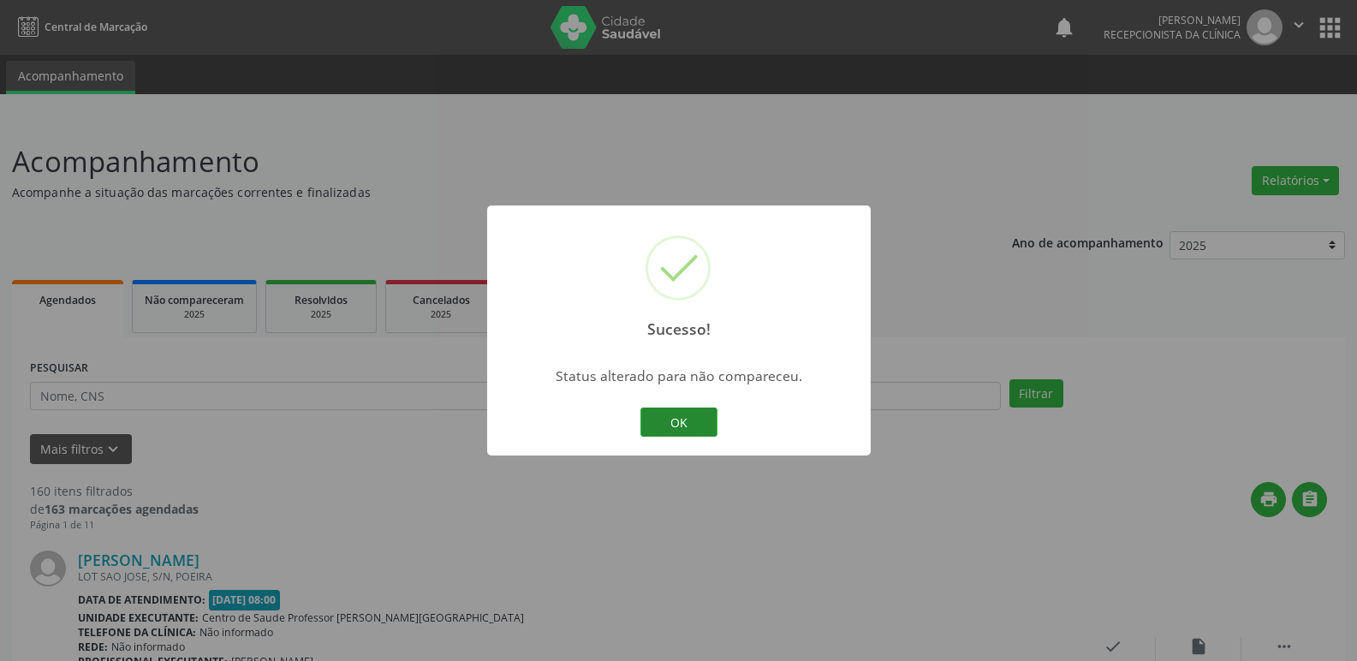
click at [699, 436] on button "OK" at bounding box center [678, 422] width 77 height 29
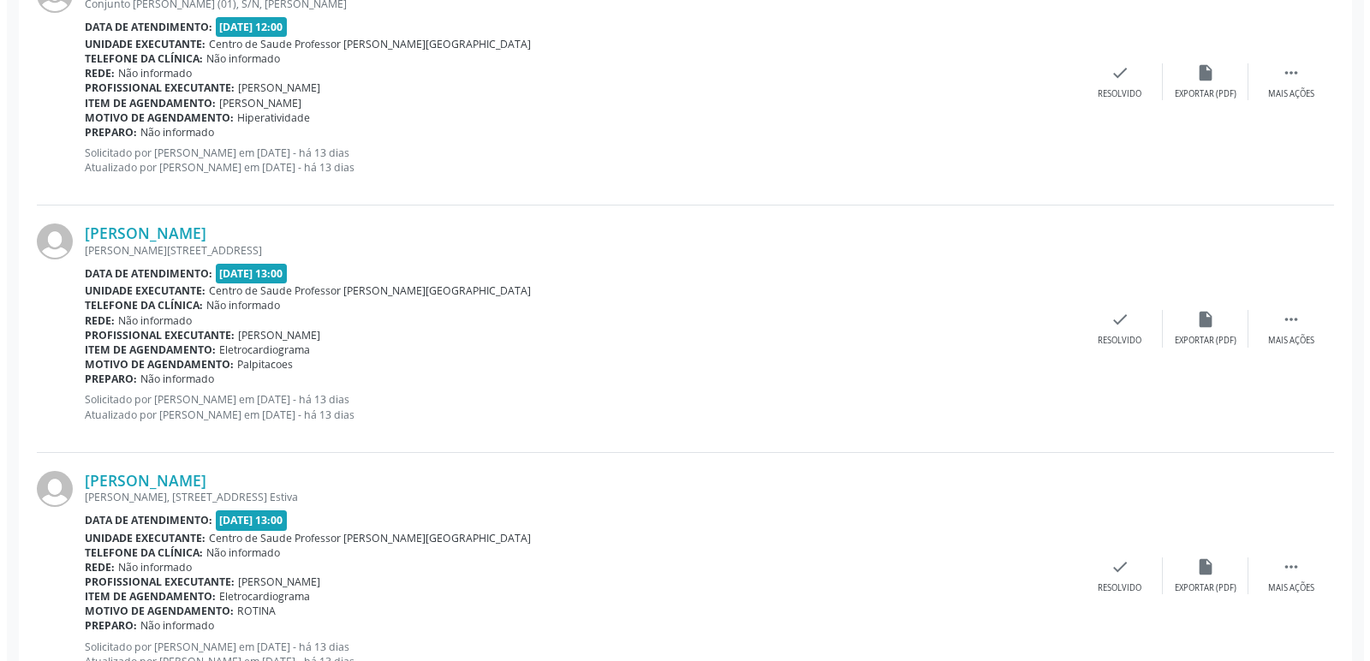
scroll to position [1113, 0]
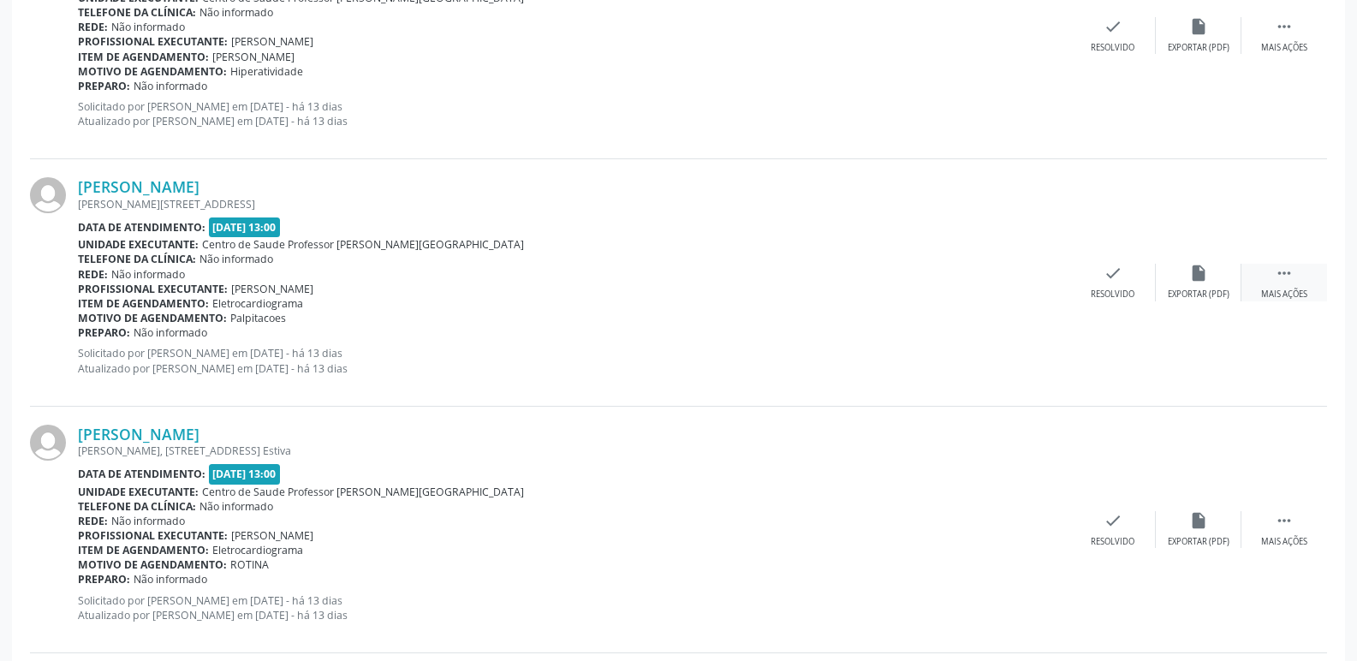
click at [1277, 265] on icon "" at bounding box center [1284, 273] width 19 height 19
click at [951, 283] on div "insert_drive_file Exportar (PDF)" at bounding box center [942, 282] width 86 height 37
click at [849, 280] on icon "check" at bounding box center [856, 273] width 19 height 19
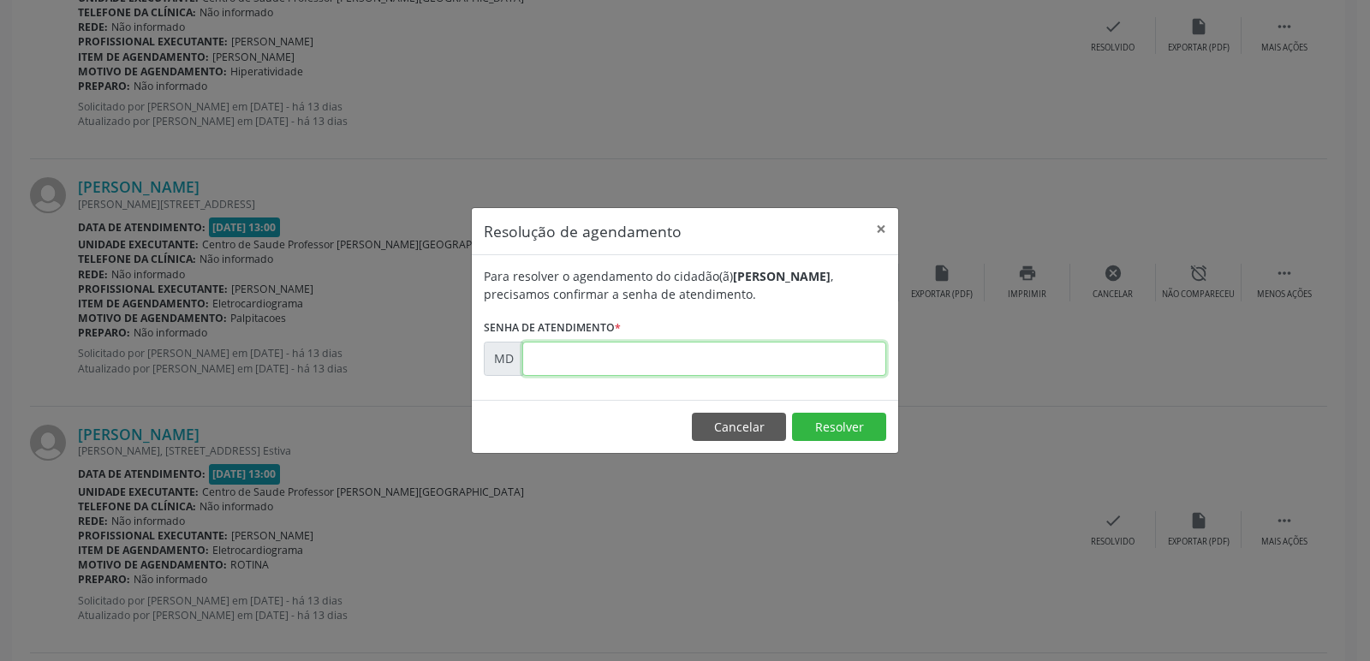
click at [622, 349] on input "text" at bounding box center [704, 359] width 364 height 34
type input "0"
type input "00007524"
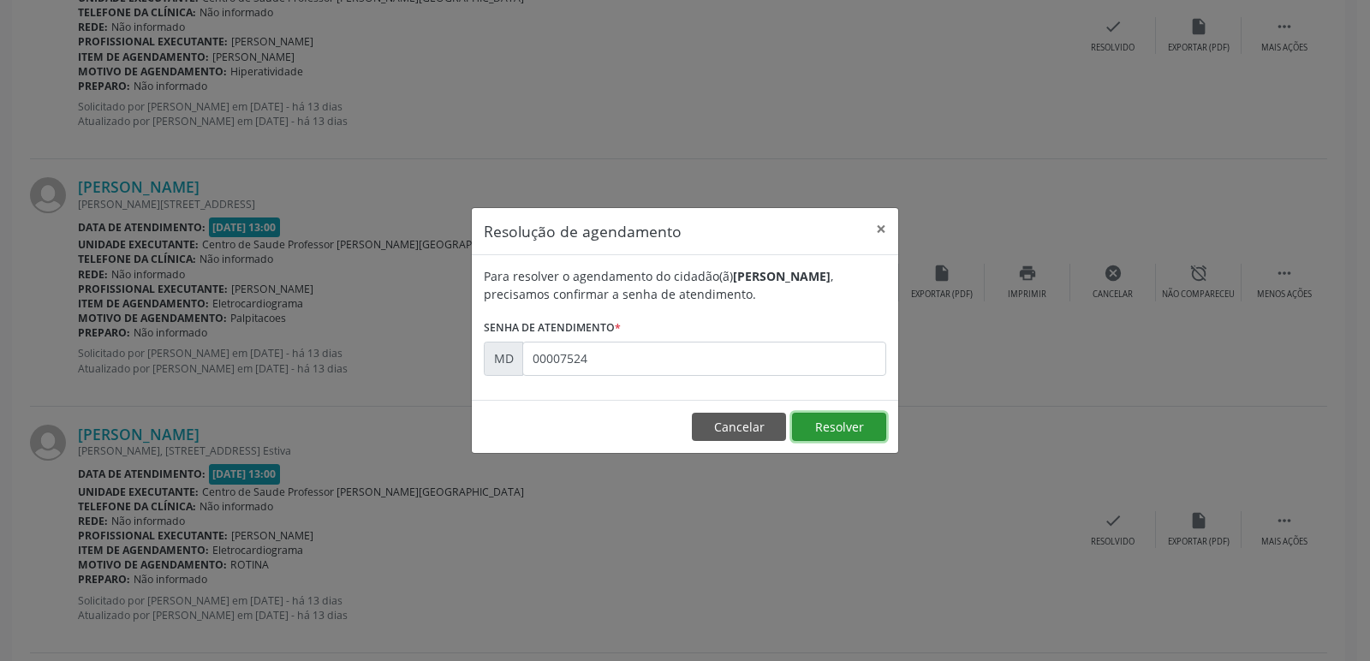
click at [827, 427] on button "Resolver" at bounding box center [839, 427] width 94 height 29
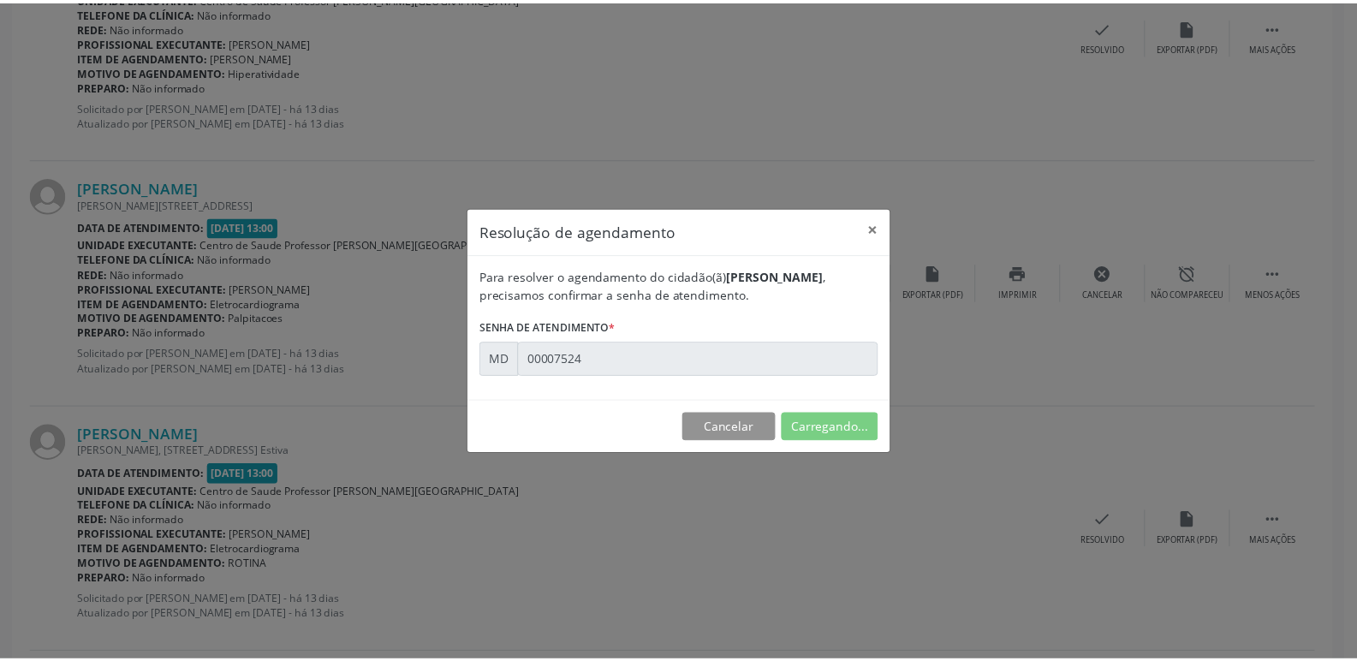
scroll to position [0, 0]
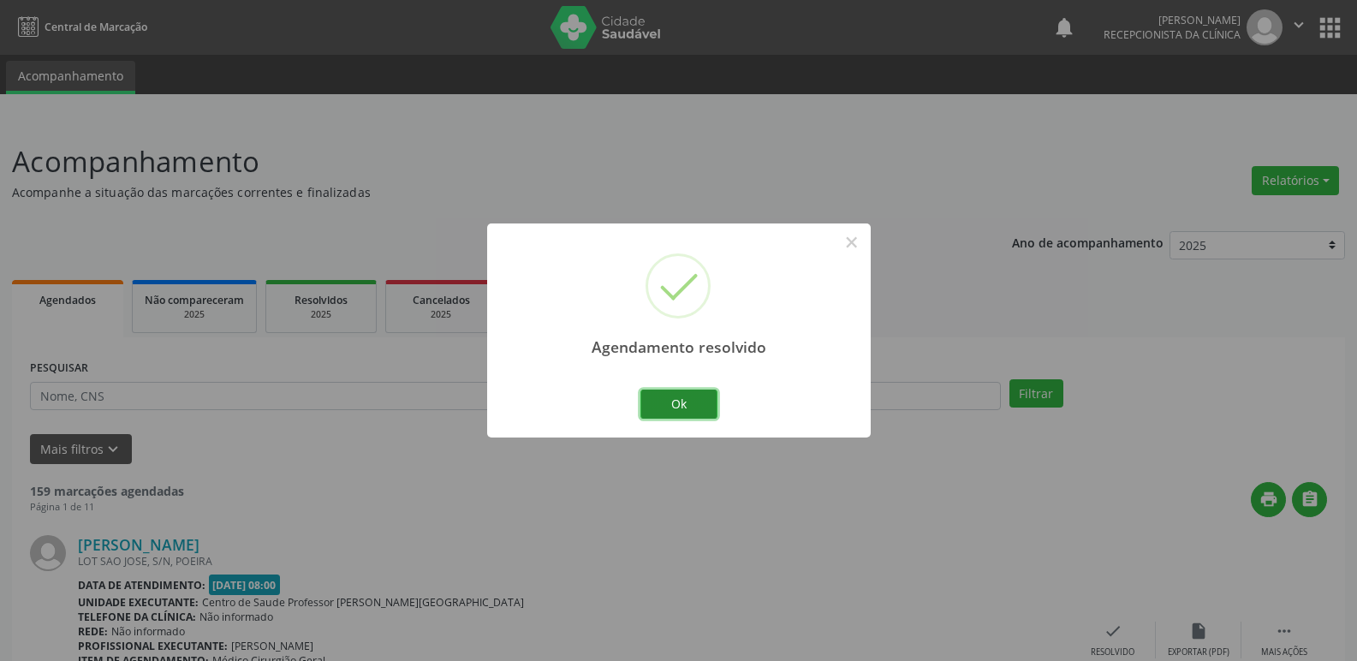
click at [700, 407] on button "Ok" at bounding box center [678, 404] width 77 height 29
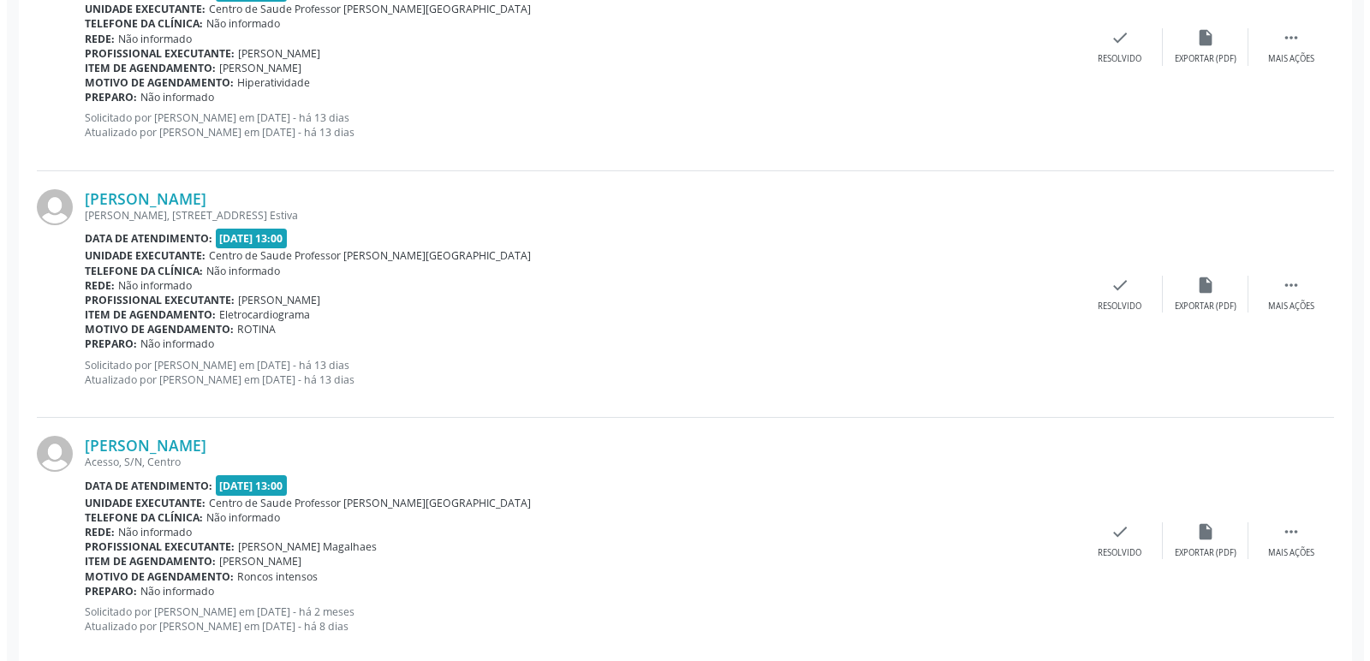
scroll to position [1113, 0]
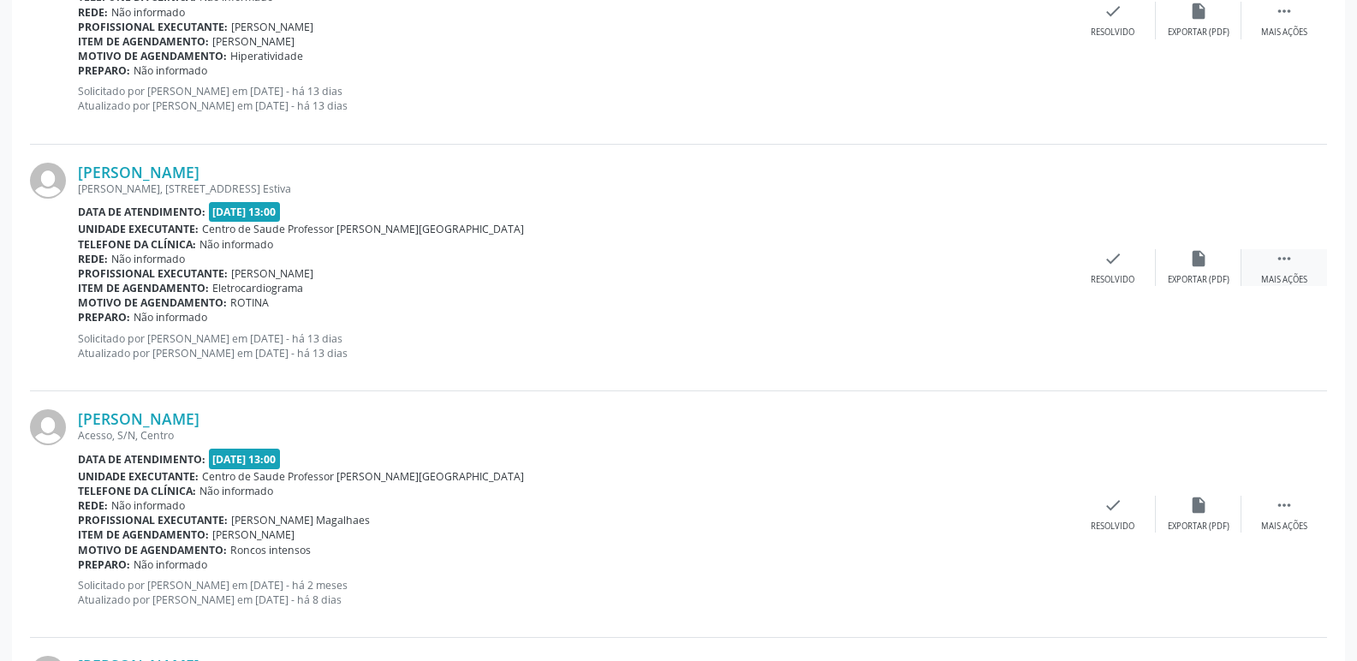
click at [1283, 271] on div " Mais ações" at bounding box center [1285, 267] width 86 height 37
click at [944, 252] on icon "insert_drive_file" at bounding box center [941, 258] width 19 height 19
click at [855, 265] on icon "check" at bounding box center [856, 258] width 19 height 19
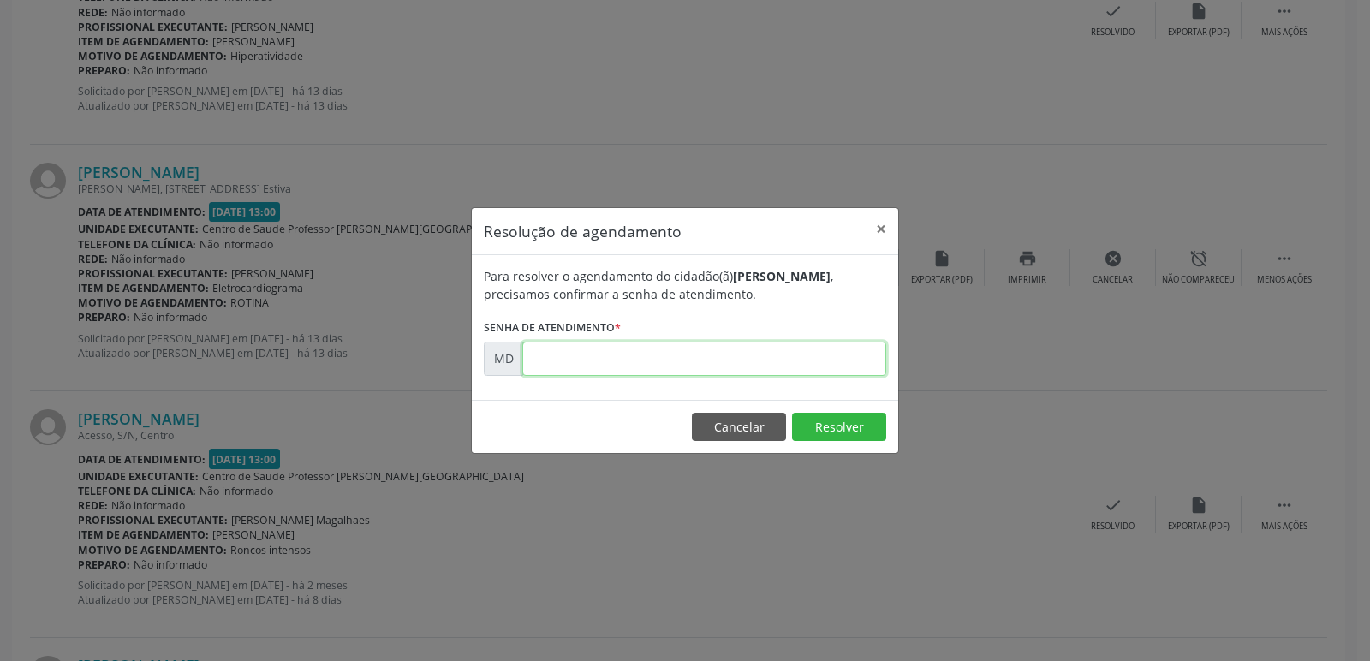
click at [574, 356] on input "text" at bounding box center [704, 359] width 364 height 34
type input "0"
type input "00007532"
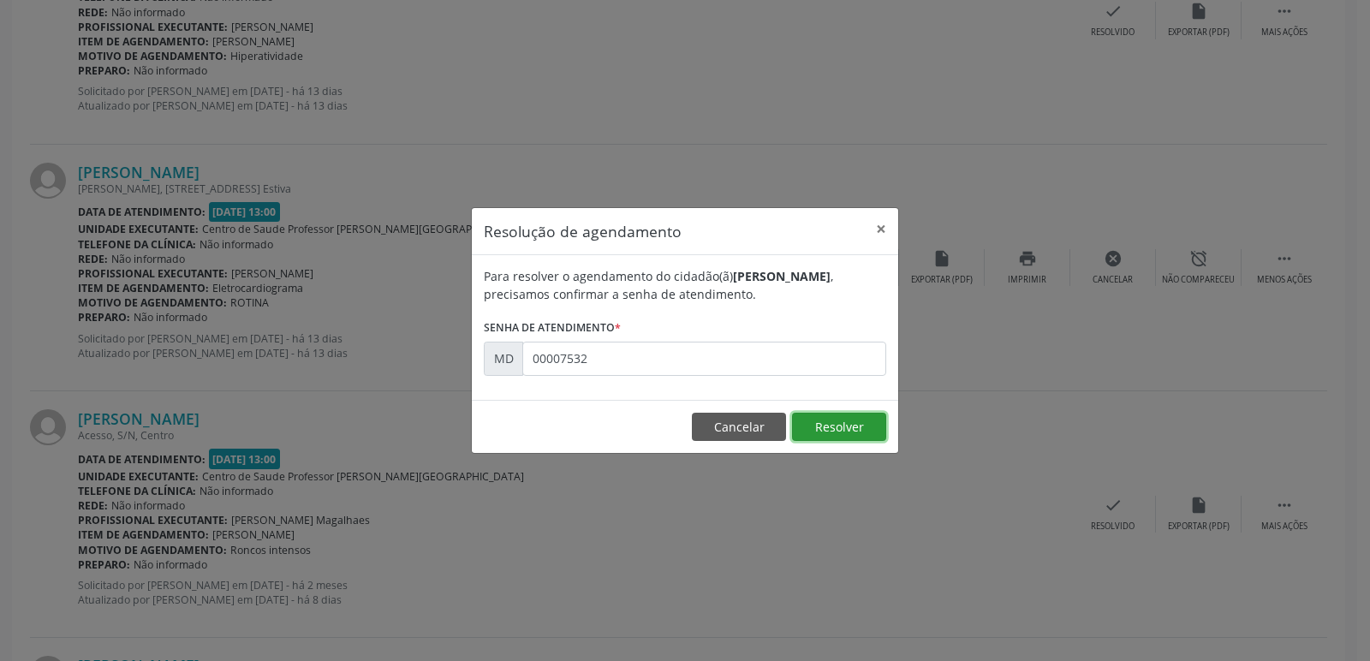
click at [847, 419] on button "Resolver" at bounding box center [839, 427] width 94 height 29
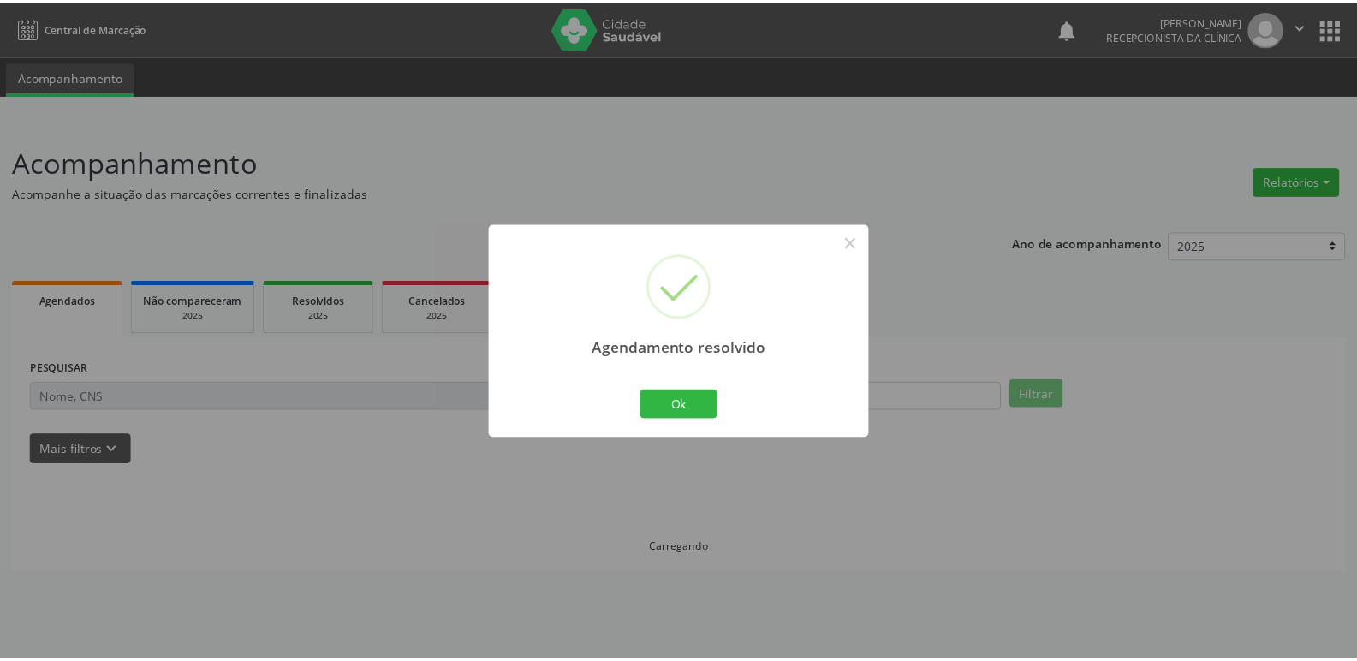
scroll to position [0, 0]
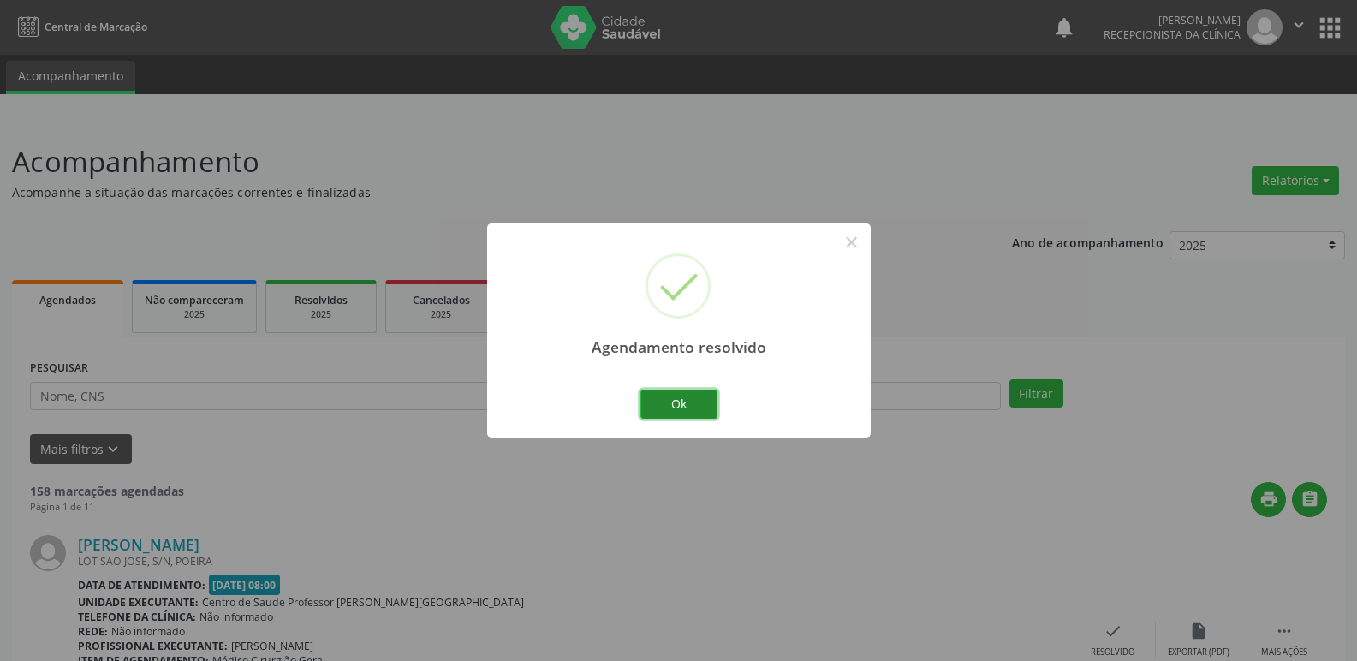
click at [685, 398] on button "Ok" at bounding box center [678, 404] width 77 height 29
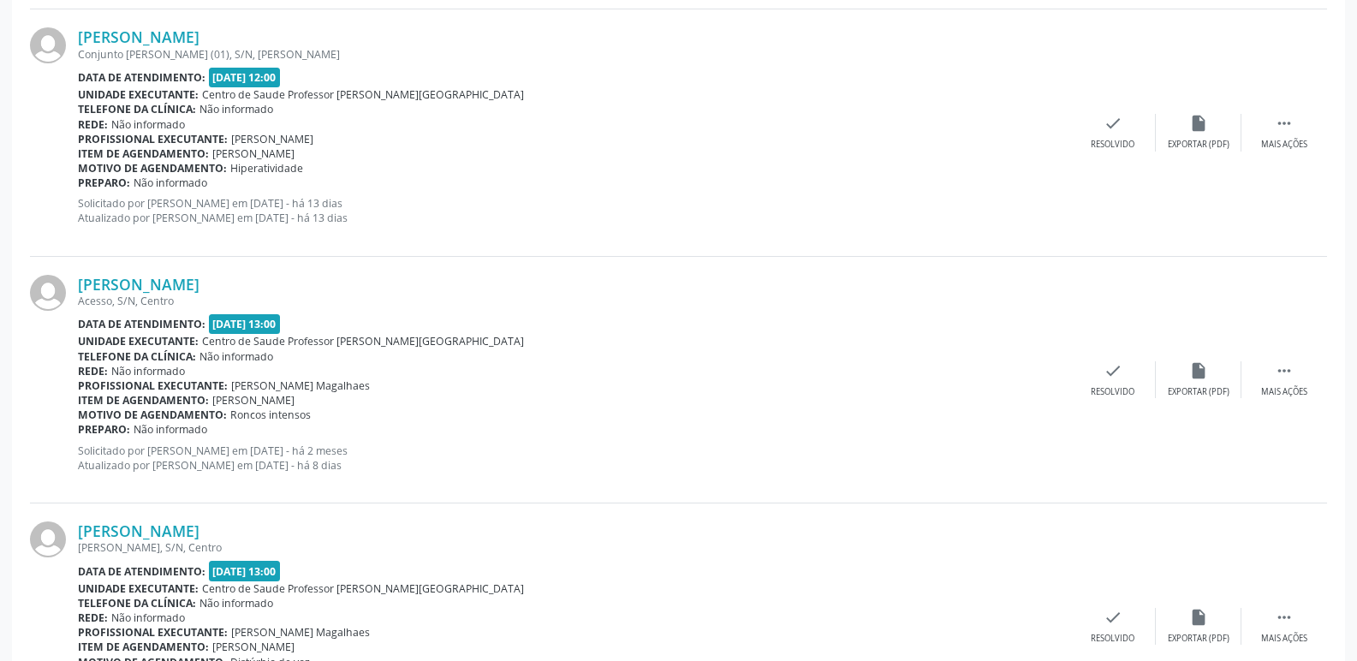
scroll to position [1027, 0]
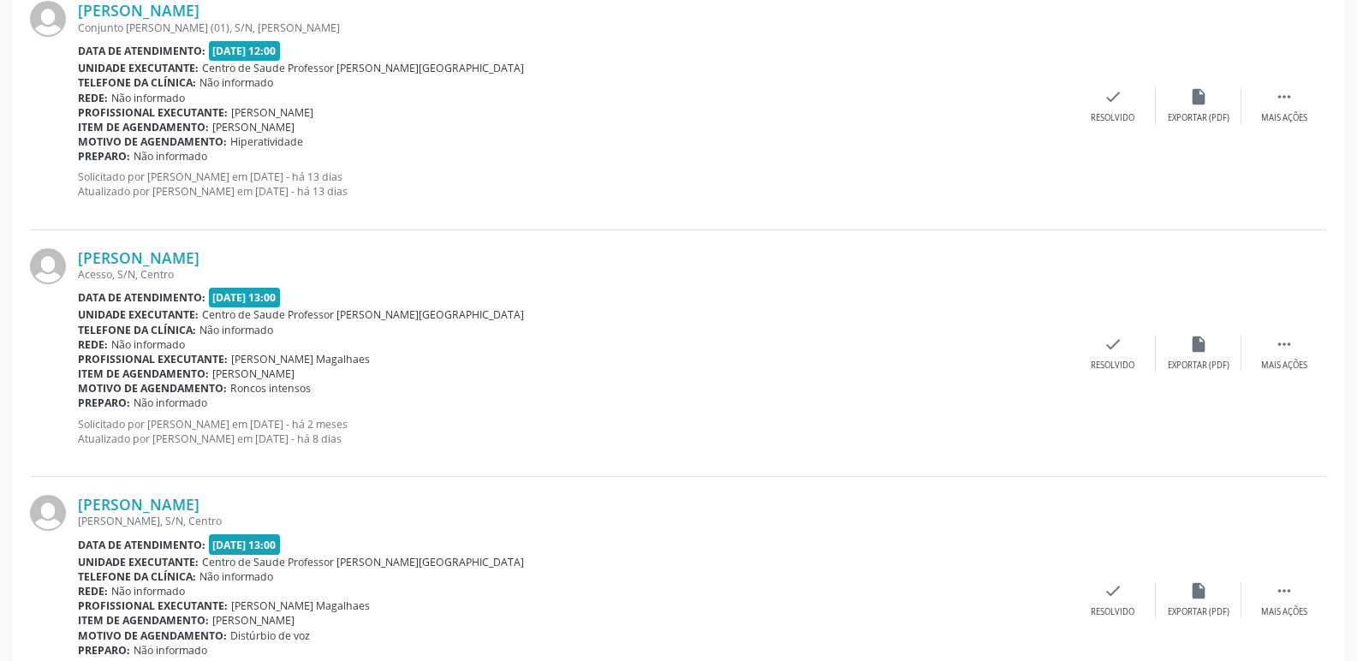
click at [607, 311] on div "Unidade executante: Centro de Saude Professor [PERSON_NAME][GEOGRAPHIC_DATA]" at bounding box center [574, 314] width 992 height 15
